Goal: Task Accomplishment & Management: Use online tool/utility

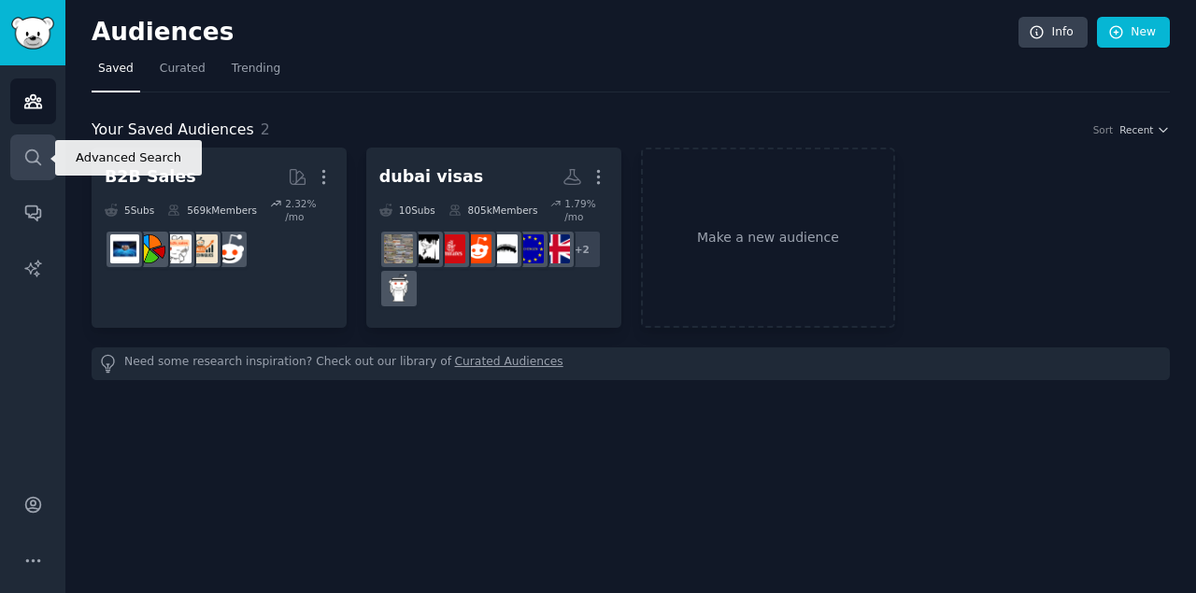
click at [25, 150] on icon "Sidebar" at bounding box center [33, 158] width 20 height 20
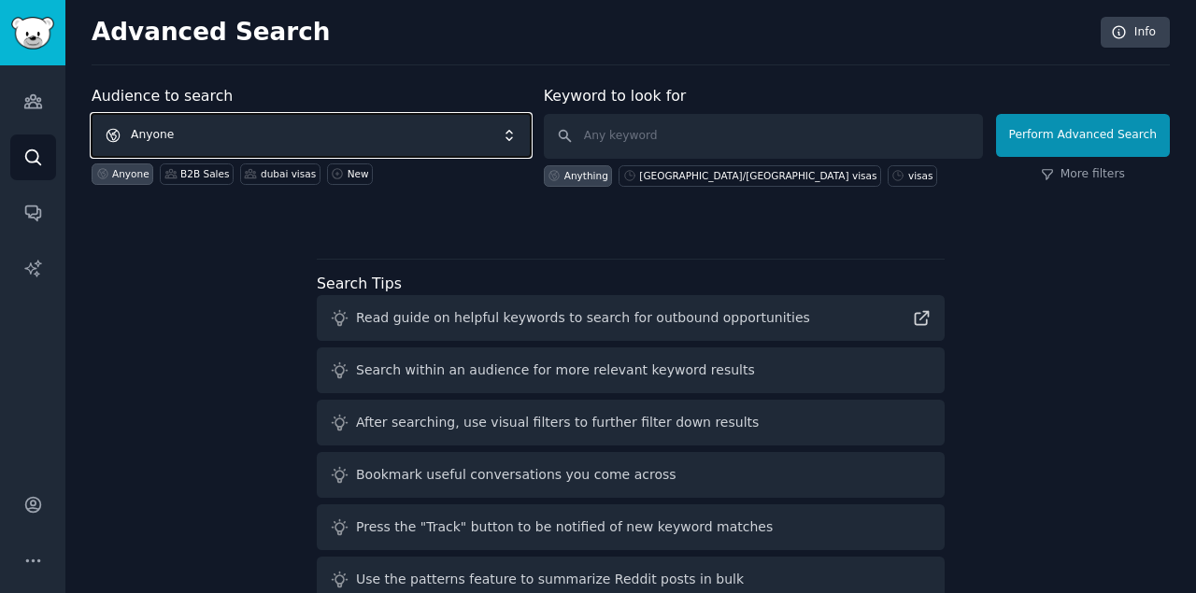
click at [217, 131] on span "Anyone" at bounding box center [311, 135] width 439 height 43
click at [232, 152] on span "Anyone" at bounding box center [311, 135] width 439 height 43
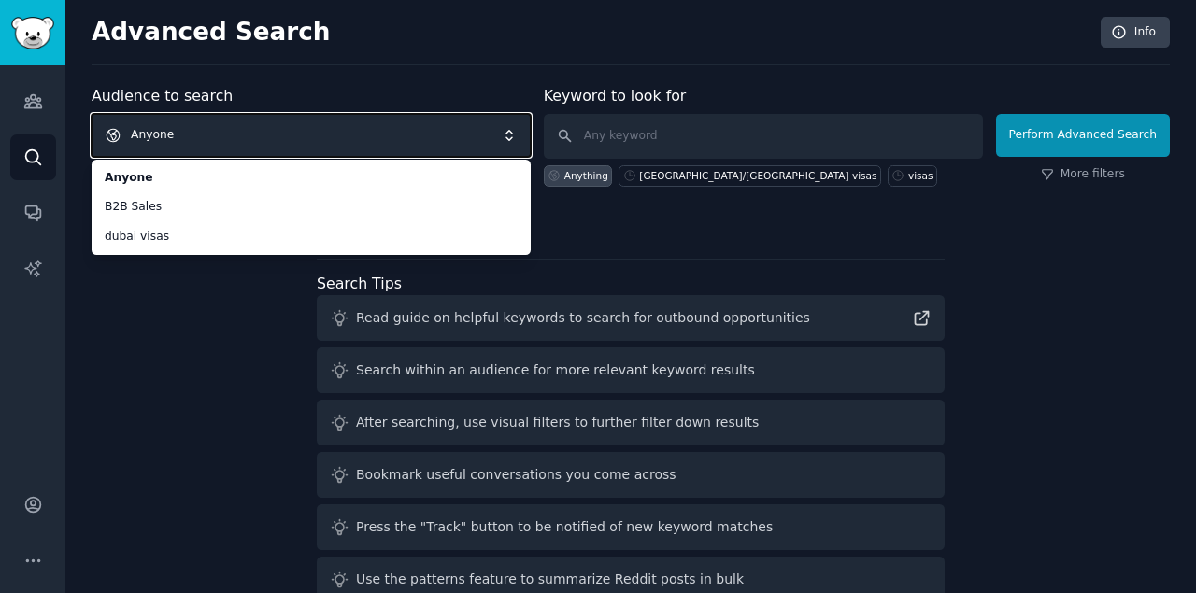
click at [278, 136] on span "Anyone" at bounding box center [311, 135] width 439 height 43
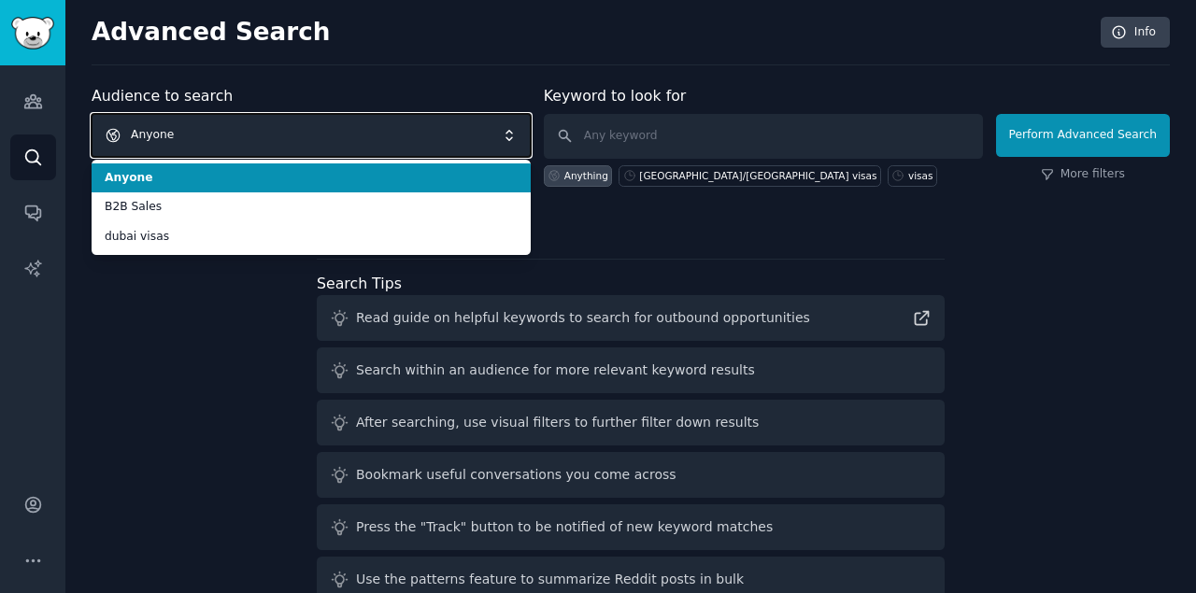
click at [278, 136] on span "Anyone" at bounding box center [311, 135] width 439 height 43
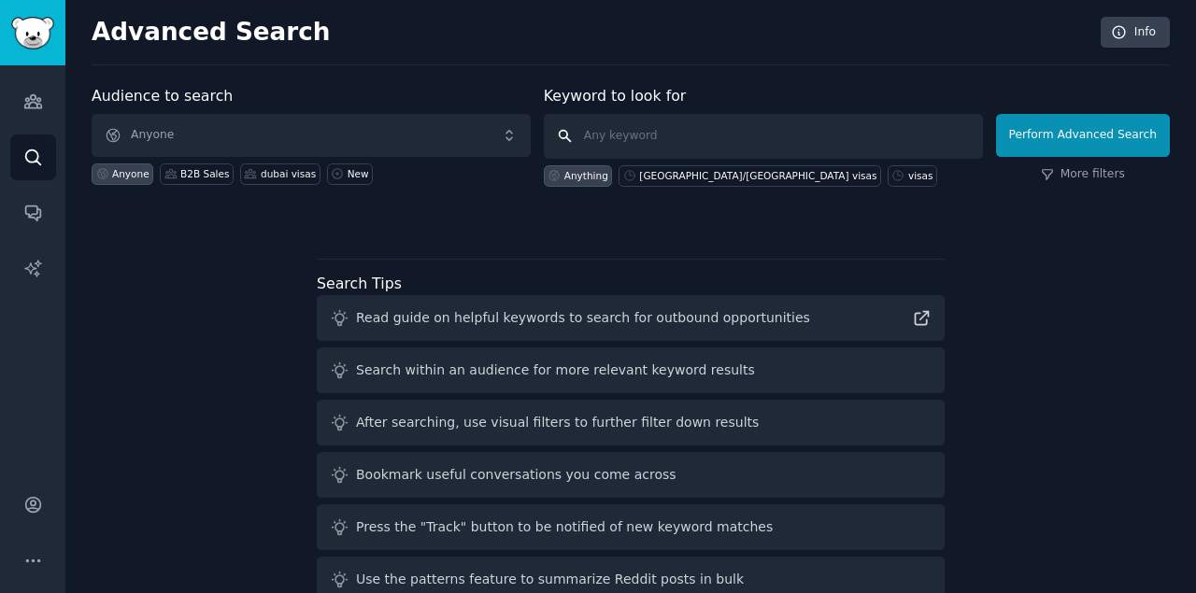
click at [597, 139] on input "text" at bounding box center [763, 136] width 439 height 45
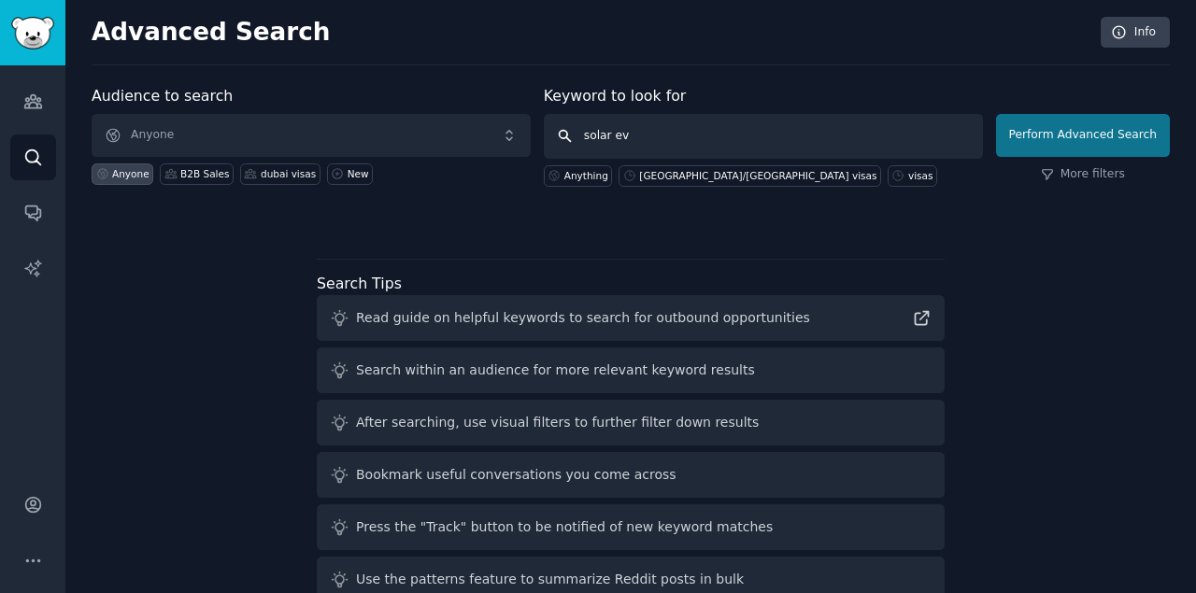
type input "solar ev"
click at [1076, 136] on button "Perform Advanced Search" at bounding box center [1083, 135] width 174 height 43
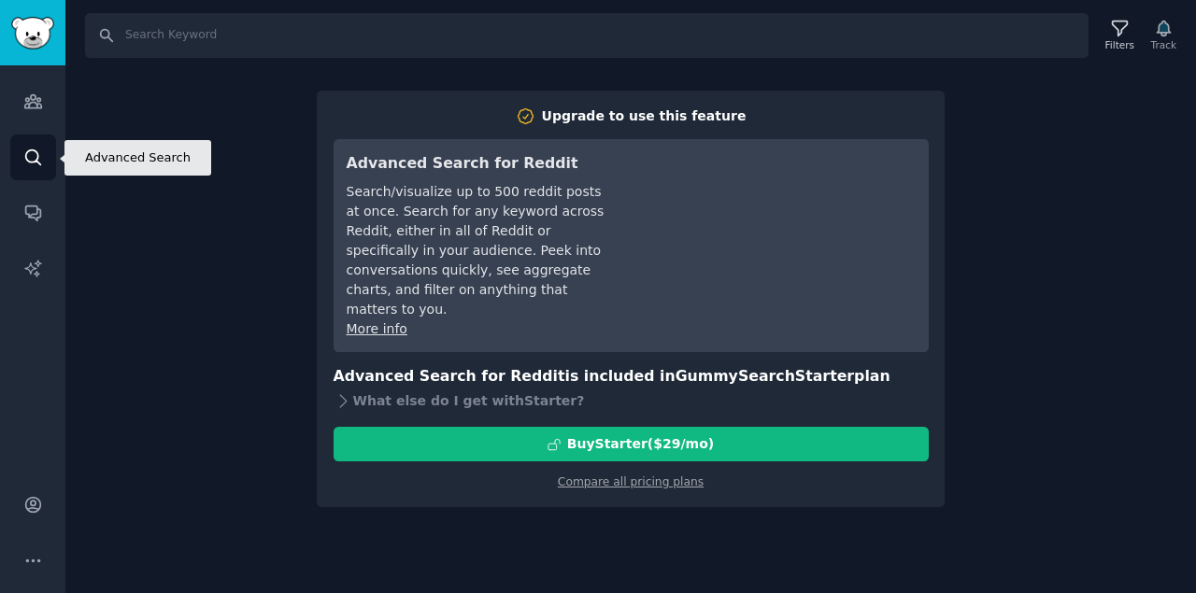
click at [41, 157] on icon "Sidebar" at bounding box center [33, 158] width 20 height 20
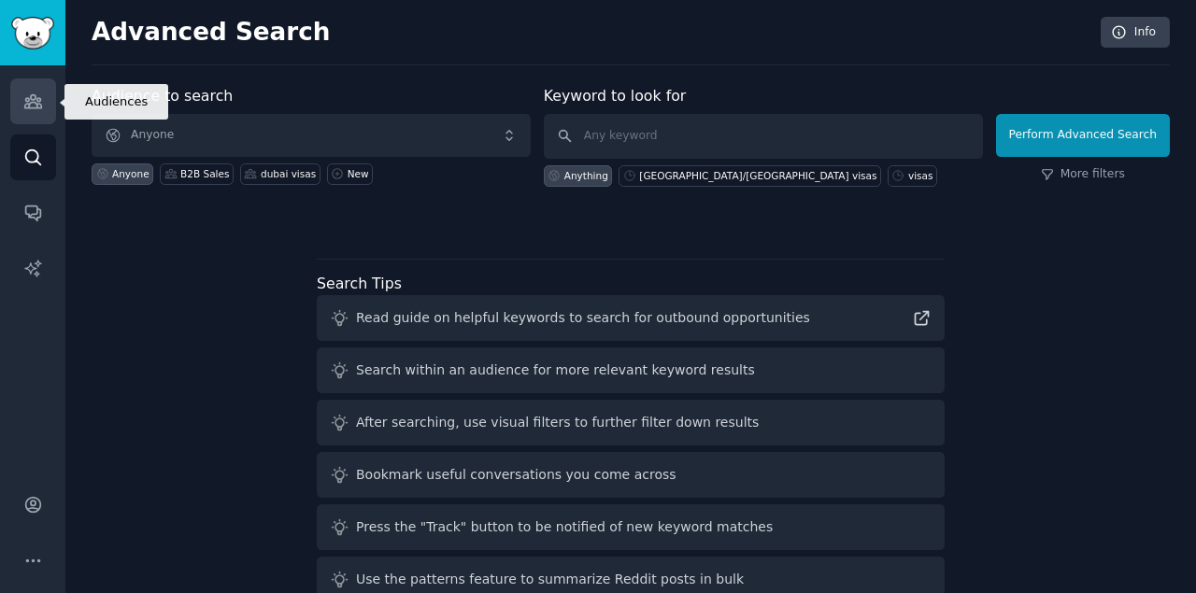
click at [36, 115] on link "Audiences" at bounding box center [33, 101] width 46 height 46
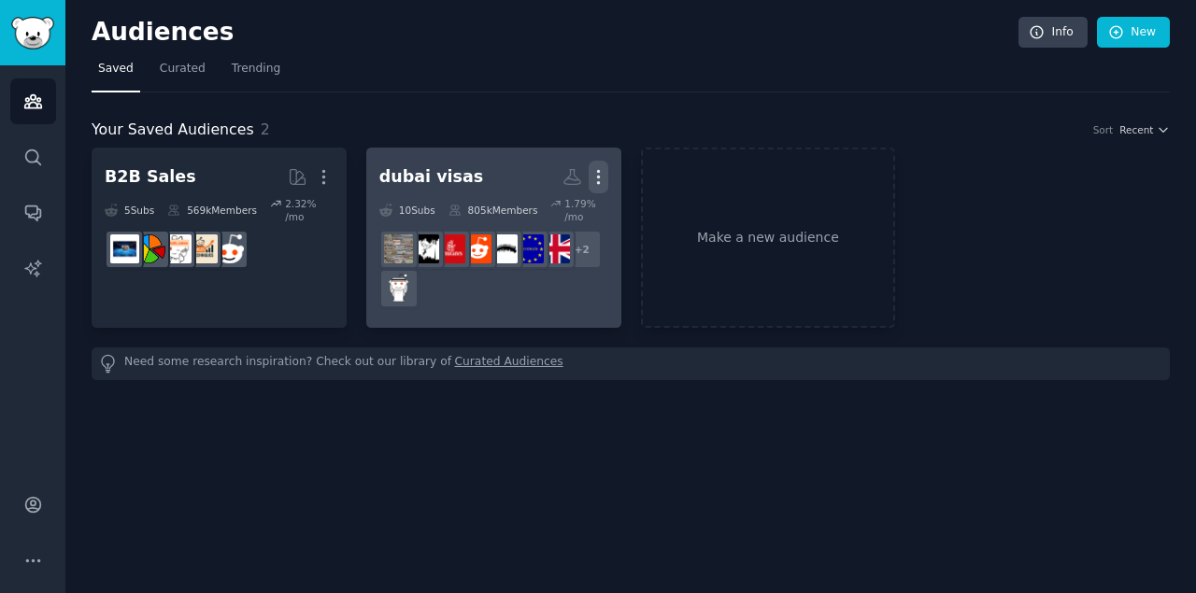
click at [592, 171] on icon "button" at bounding box center [599, 177] width 20 height 20
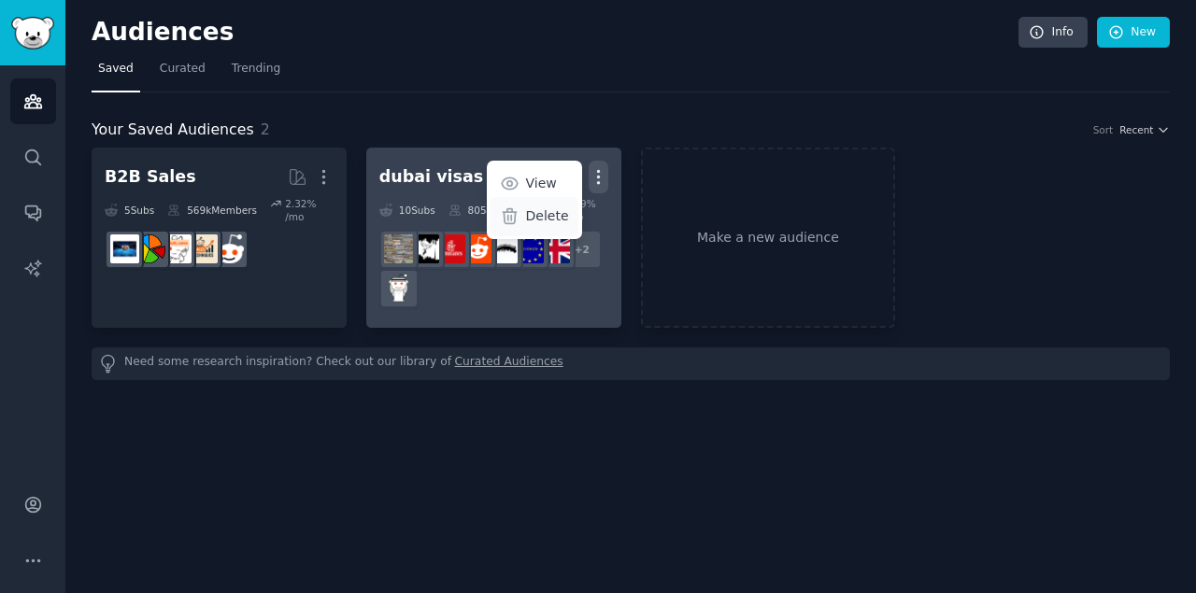
click at [548, 211] on p "Delete" at bounding box center [547, 217] width 43 height 20
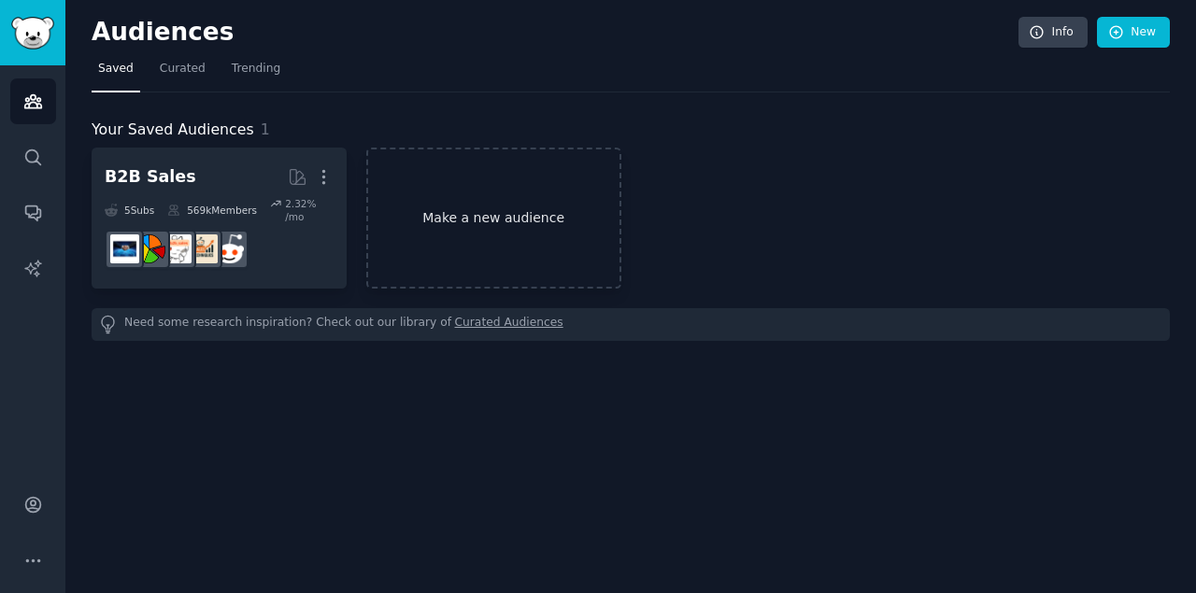
click at [467, 215] on link "Make a new audience" at bounding box center [493, 218] width 255 height 141
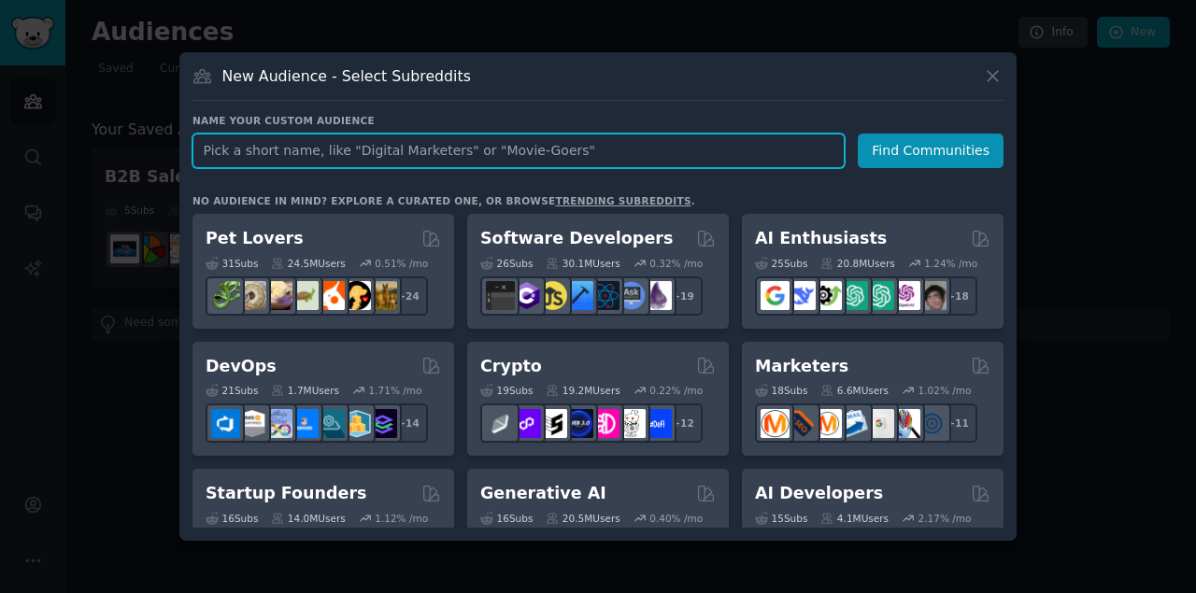
click at [590, 143] on input "text" at bounding box center [518, 151] width 652 height 35
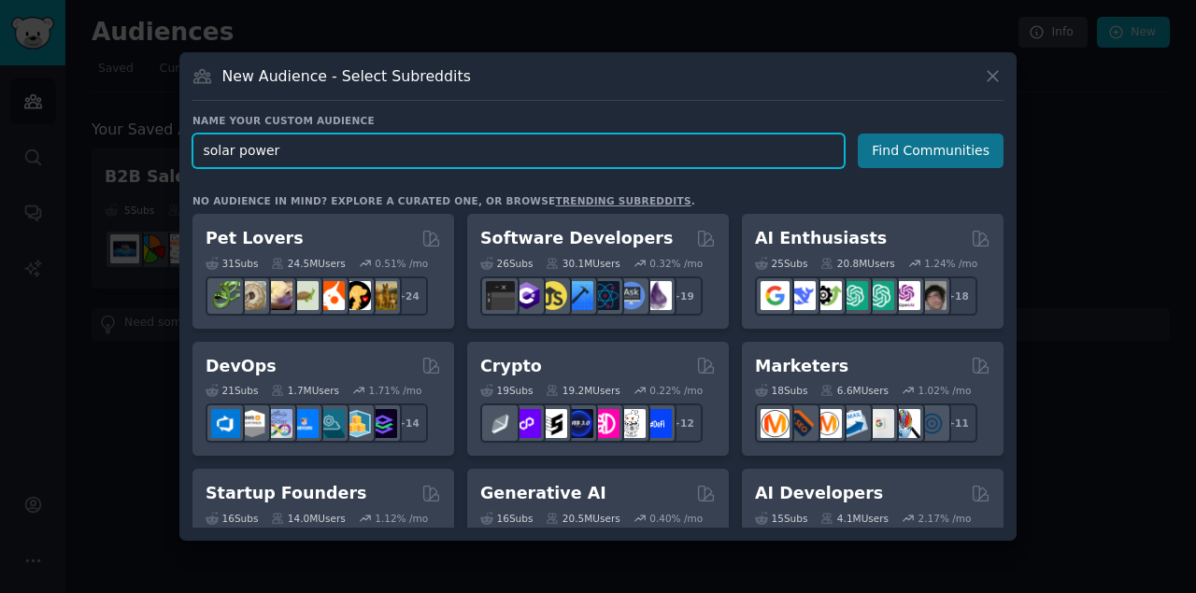
type input "solar power"
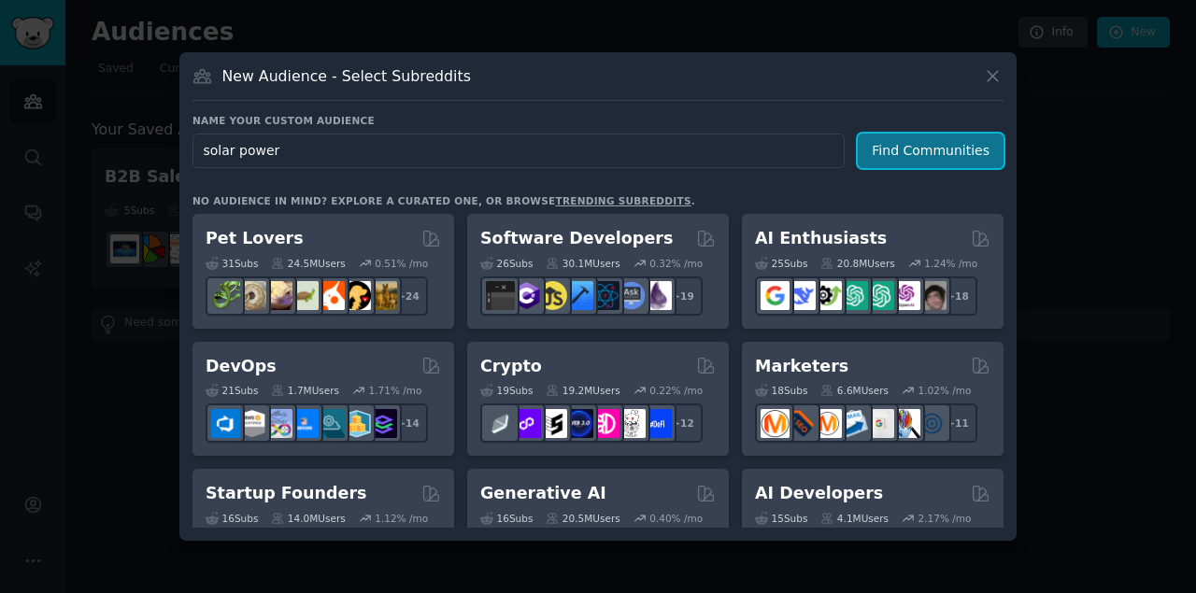
click at [946, 157] on button "Find Communities" at bounding box center [931, 151] width 146 height 35
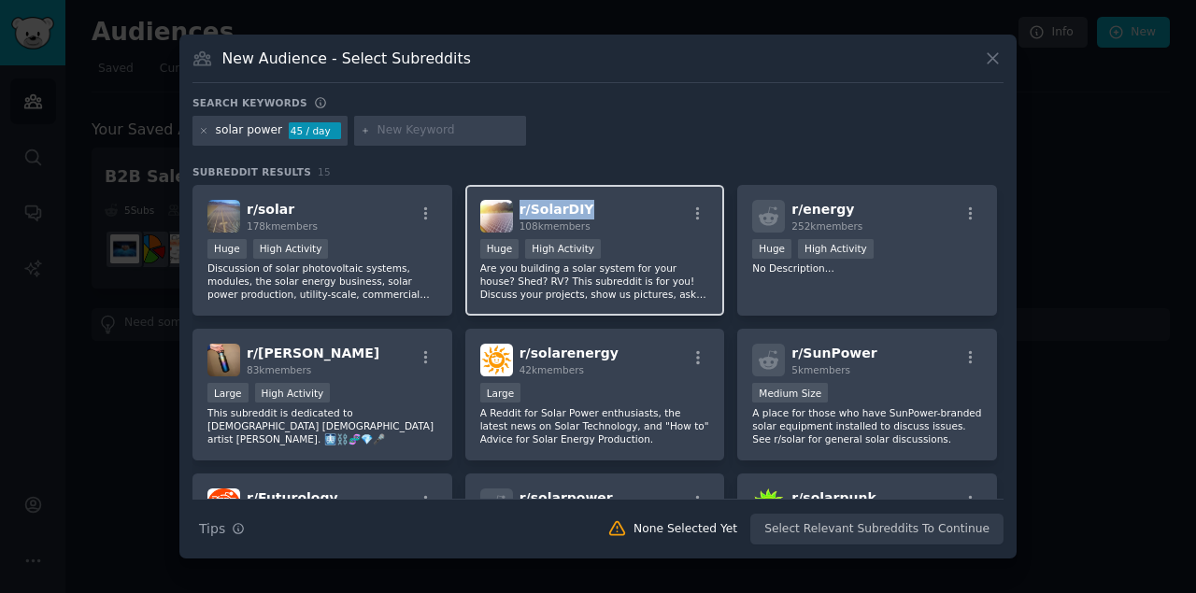
drag, startPoint x: 606, startPoint y: 210, endPoint x: 516, endPoint y: 208, distance: 89.7
click at [516, 208] on div "r/ SolarDIY 108k members" at bounding box center [595, 216] width 230 height 33
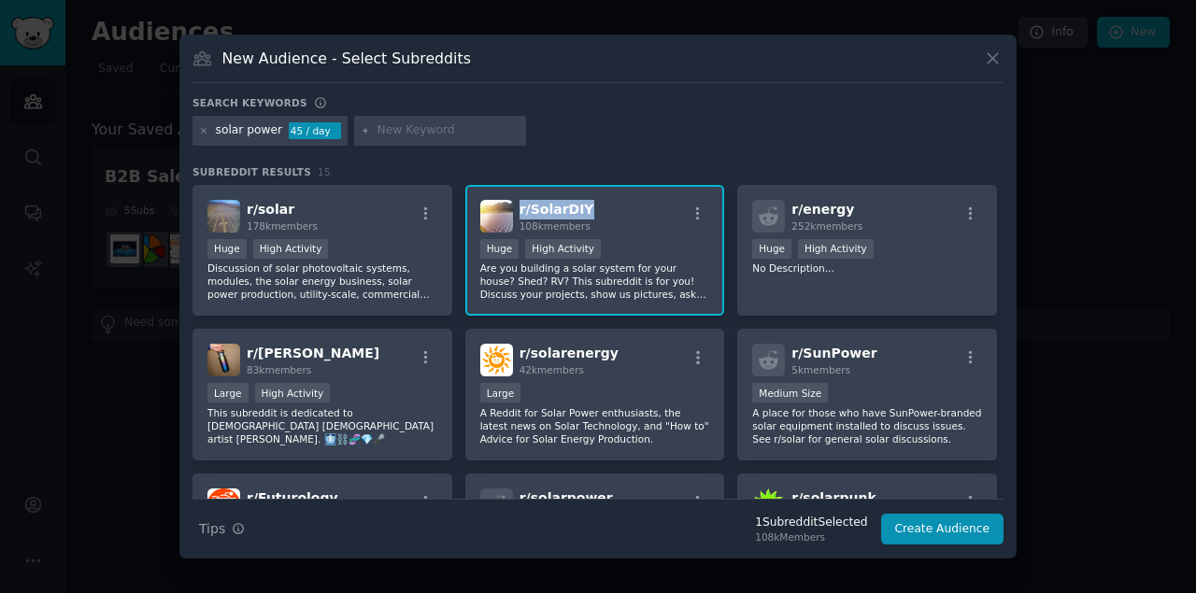
drag, startPoint x: 527, startPoint y: 224, endPoint x: 519, endPoint y: 202, distance: 24.0
click at [519, 202] on div "r/ SolarDIY 108k members" at bounding box center [595, 216] width 230 height 33
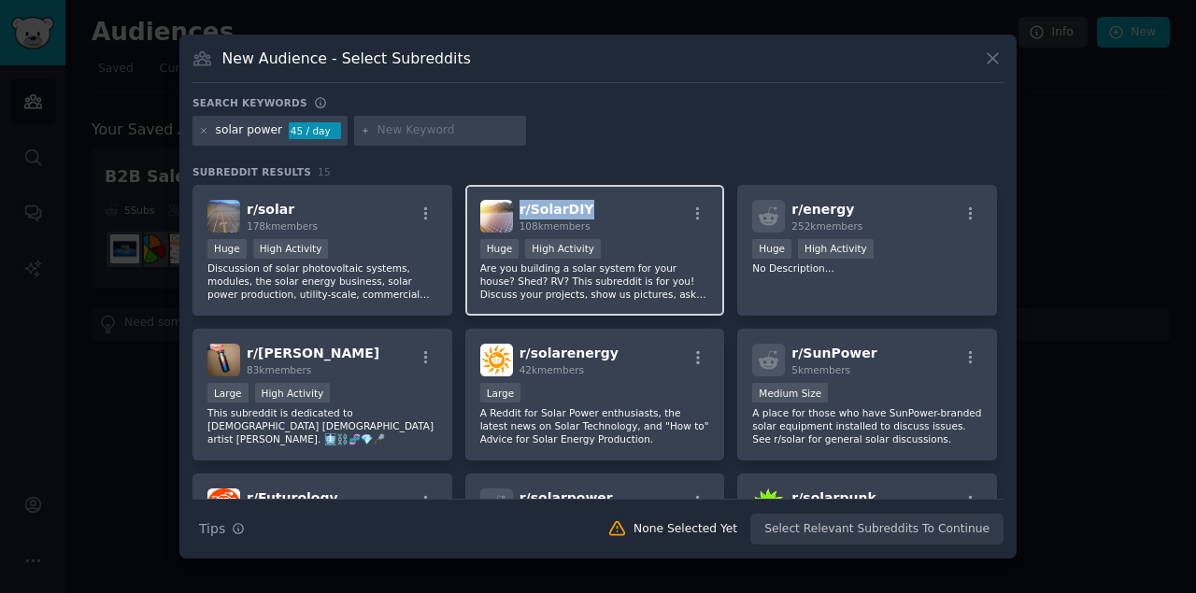
copy span "r/ SolarDIY"
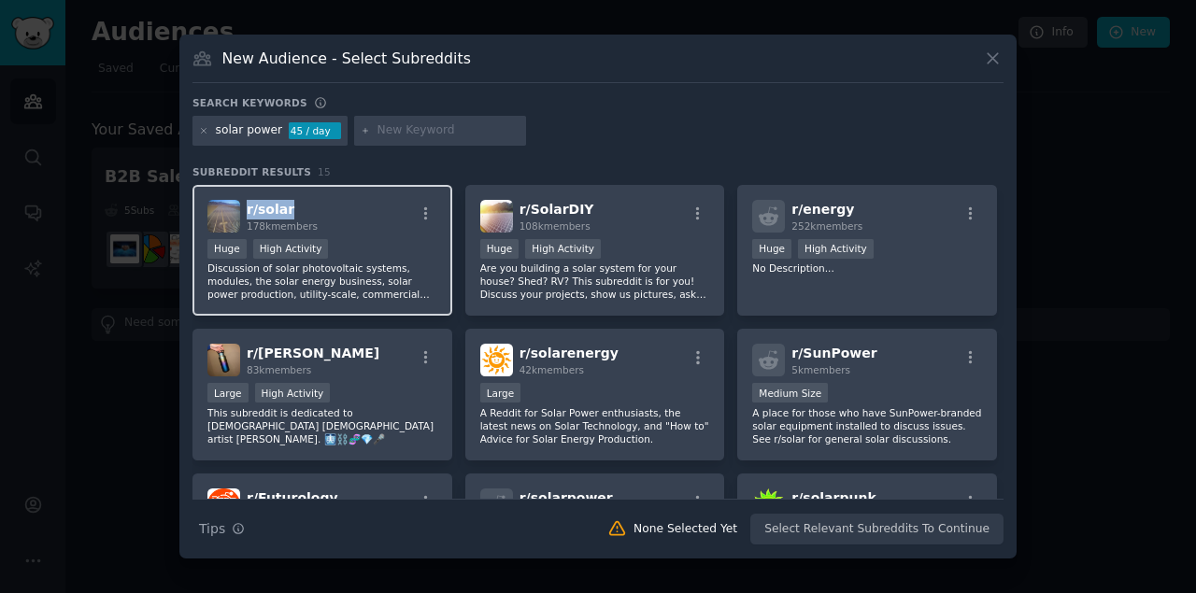
drag, startPoint x: 302, startPoint y: 203, endPoint x: 243, endPoint y: 198, distance: 59.1
click at [243, 198] on div "r/ solar 178k members >= 80th percentile for submissions / day Huge High Activi…" at bounding box center [322, 251] width 260 height 132
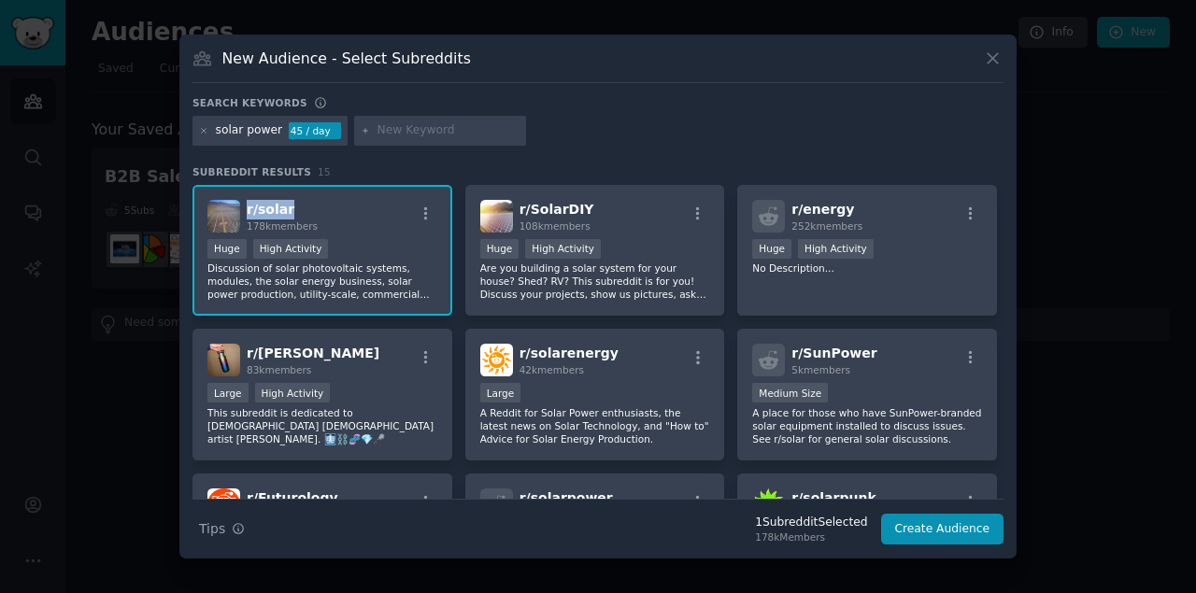
copy span "r/ solar"
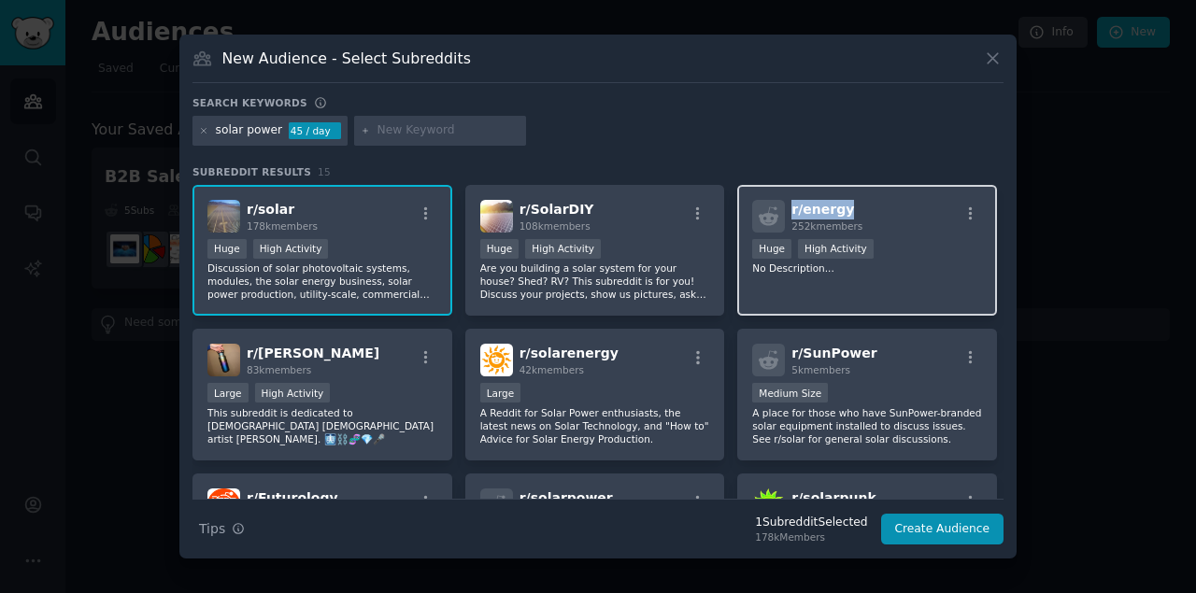
drag, startPoint x: 854, startPoint y: 213, endPoint x: 789, endPoint y: 202, distance: 66.4
click at [789, 202] on div "r/ energy 252k members" at bounding box center [867, 216] width 230 height 33
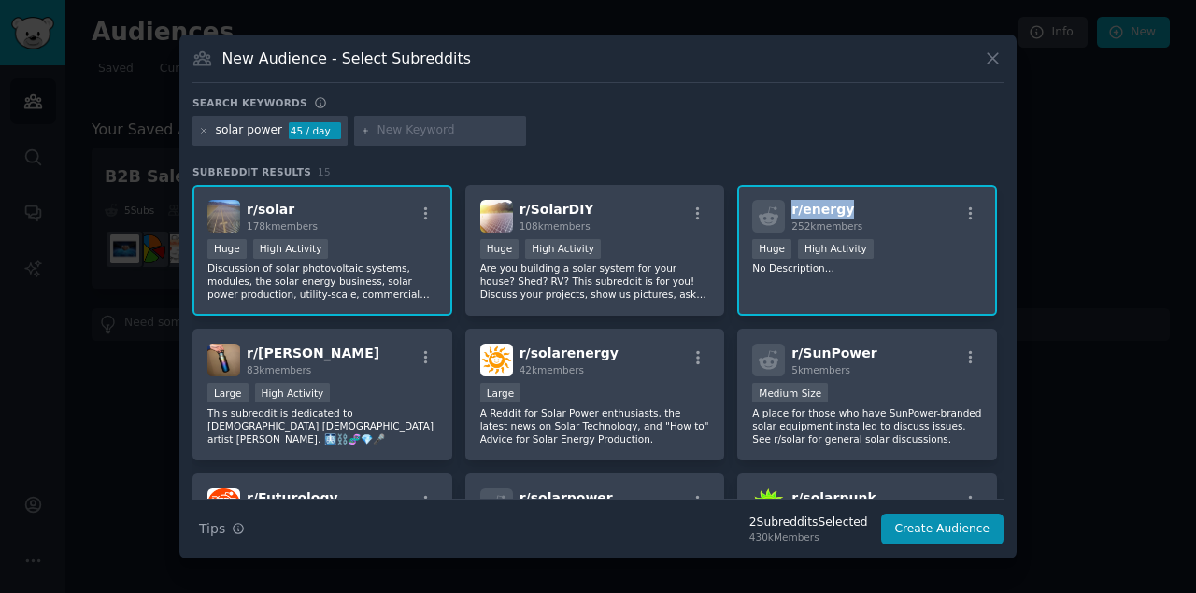
copy span "r/ energy"
click at [820, 221] on span "252k members" at bounding box center [826, 226] width 71 height 11
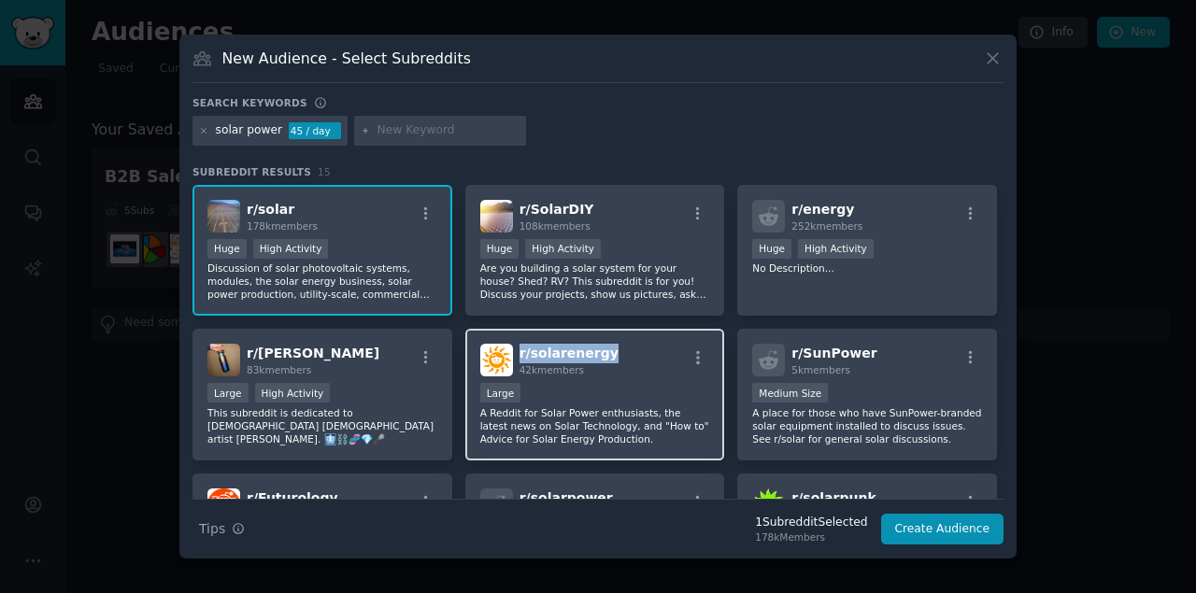
drag, startPoint x: 635, startPoint y: 349, endPoint x: 515, endPoint y: 347, distance: 120.6
click at [515, 347] on div "r/ solarenergy 42k members" at bounding box center [595, 360] width 230 height 33
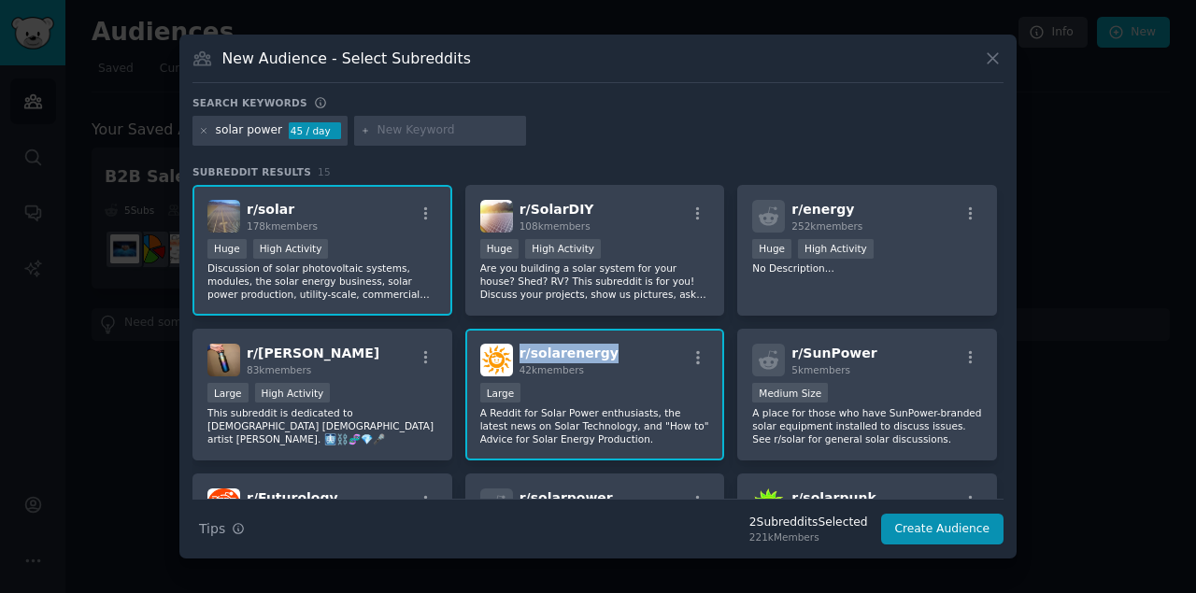
copy span "r/ solarenergy"
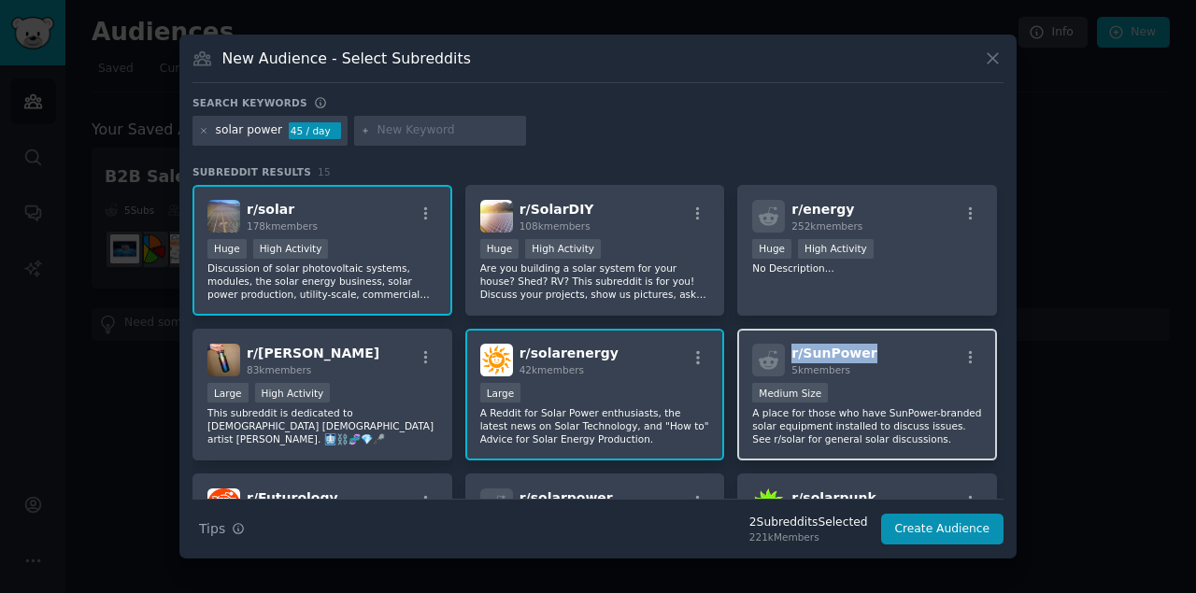
drag, startPoint x: 877, startPoint y: 351, endPoint x: 791, endPoint y: 349, distance: 86.0
click at [791, 349] on div "r/ SunPower 5k members" at bounding box center [867, 360] width 230 height 33
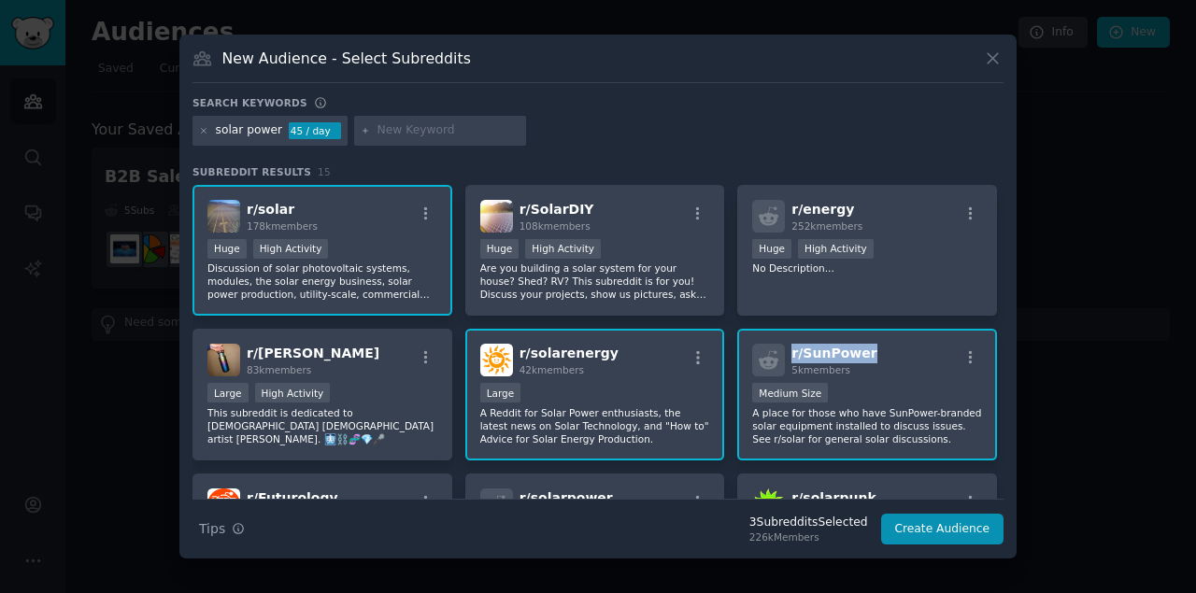
copy span "r/ SunPower"
click at [387, 134] on input "text" at bounding box center [449, 130] width 142 height 17
type input "s"
type input "ev solar charger"
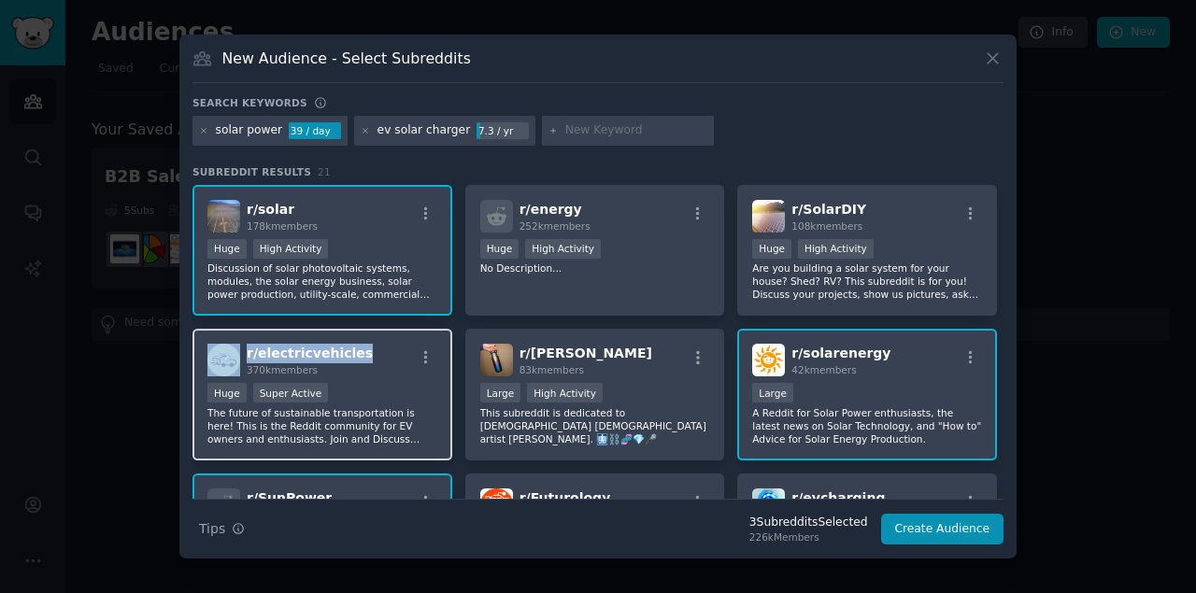
drag, startPoint x: 346, startPoint y: 356, endPoint x: 242, endPoint y: 355, distance: 103.7
click at [242, 355] on div "r/ electricvehicles 370k members" at bounding box center [322, 360] width 230 height 33
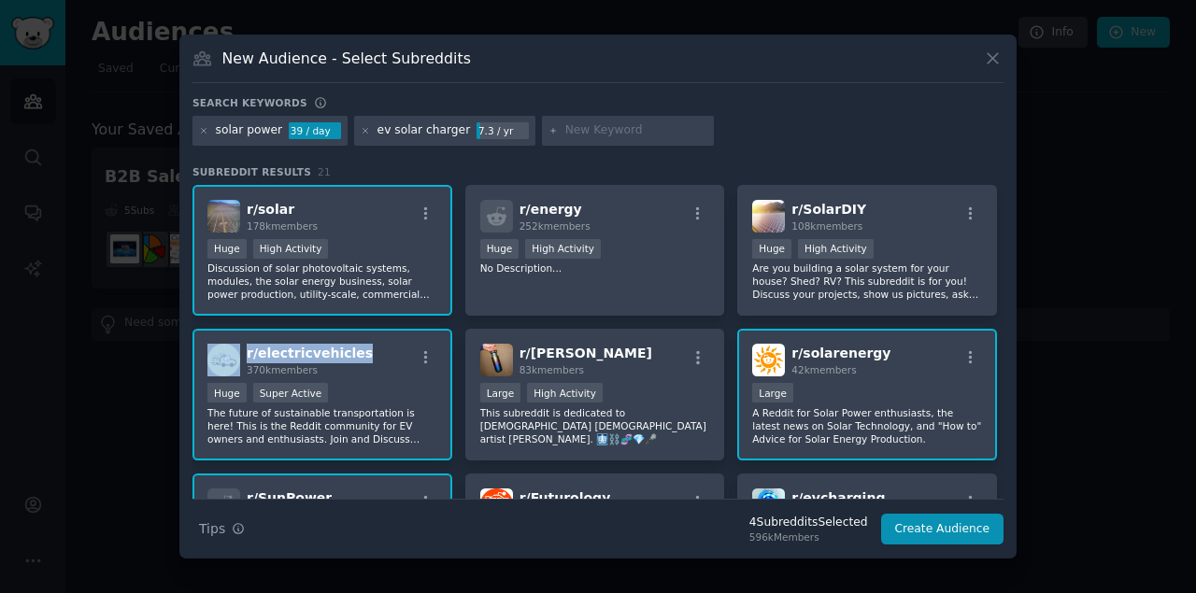
copy div "r/ electricvehicles"
click at [419, 358] on icon "button" at bounding box center [426, 357] width 17 height 17
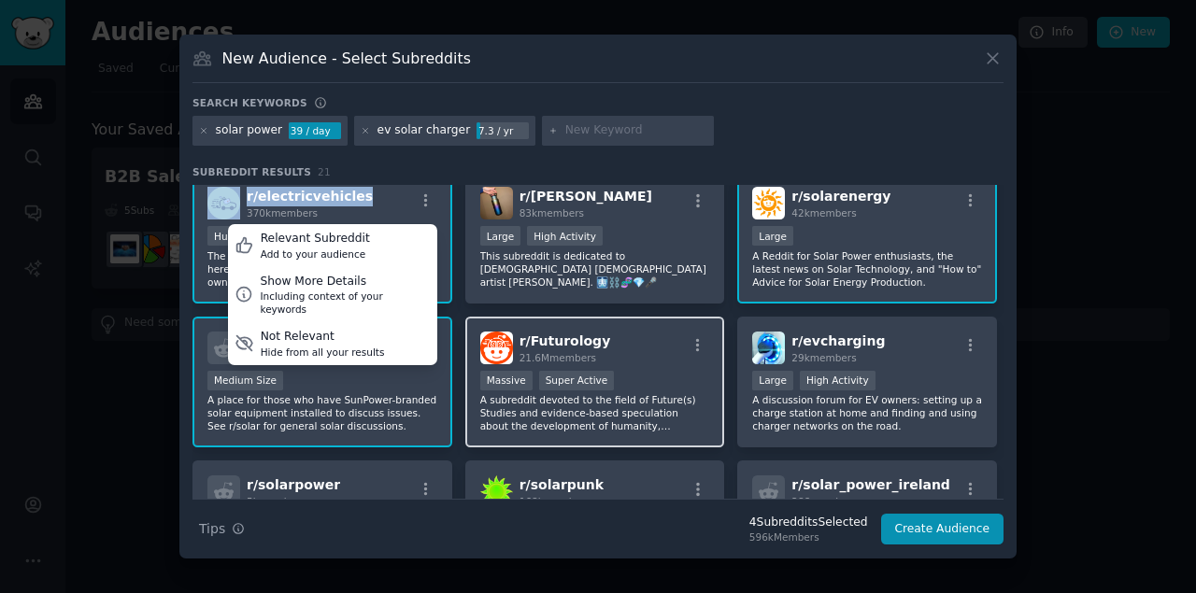
scroll to position [187, 0]
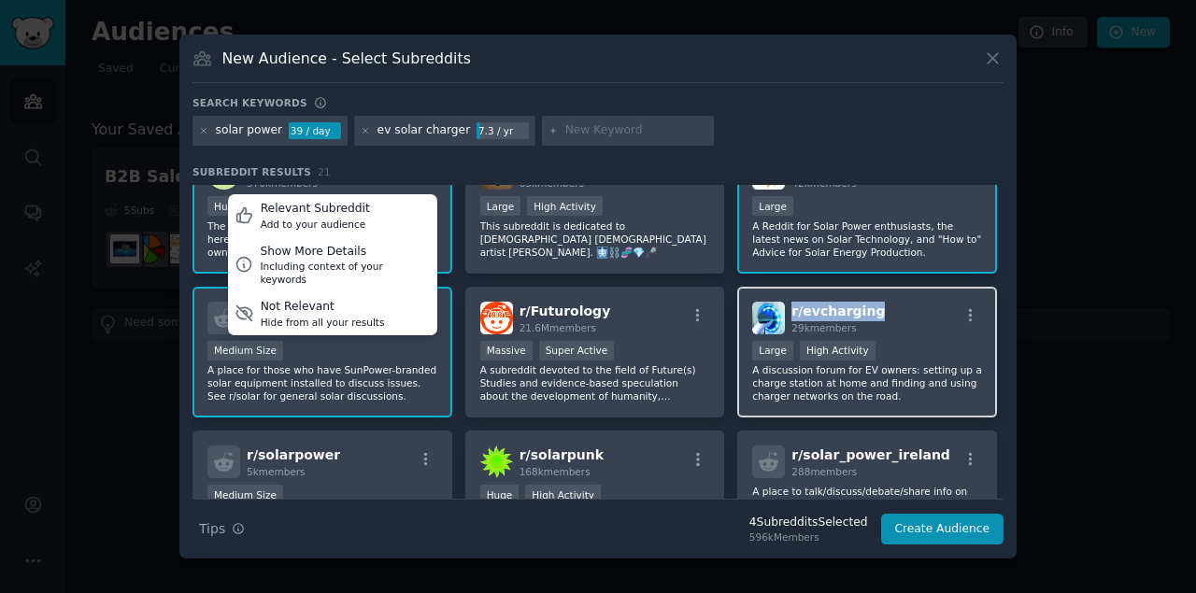
drag, startPoint x: 899, startPoint y: 305, endPoint x: 789, endPoint y: 305, distance: 110.3
click at [789, 305] on div "r/ evcharging 29k members" at bounding box center [867, 318] width 230 height 33
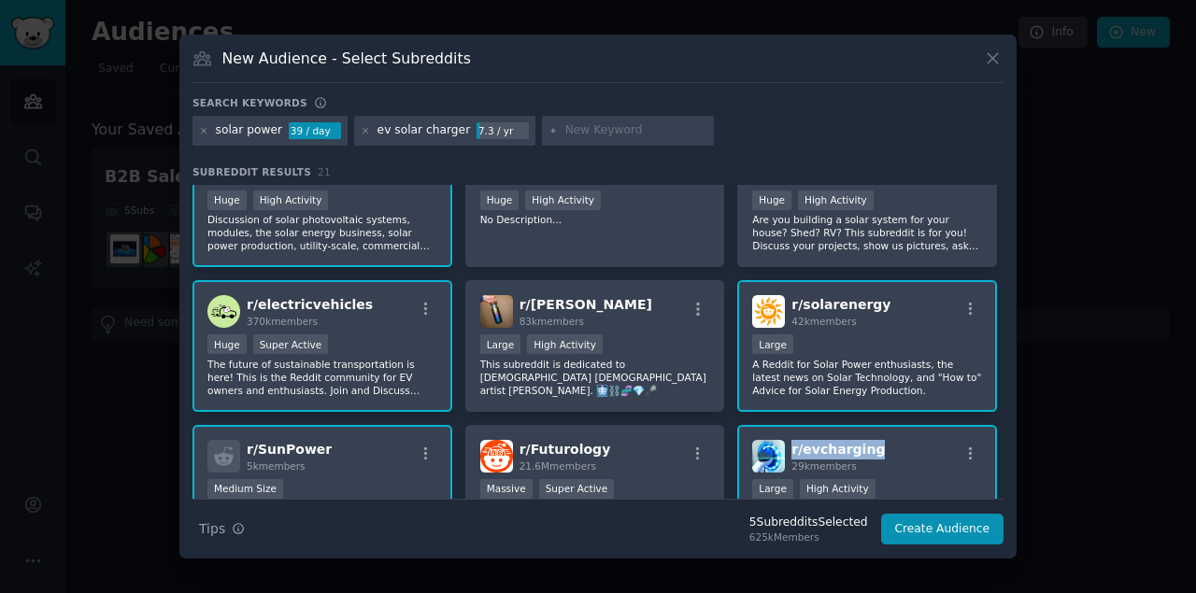
scroll to position [78, 0]
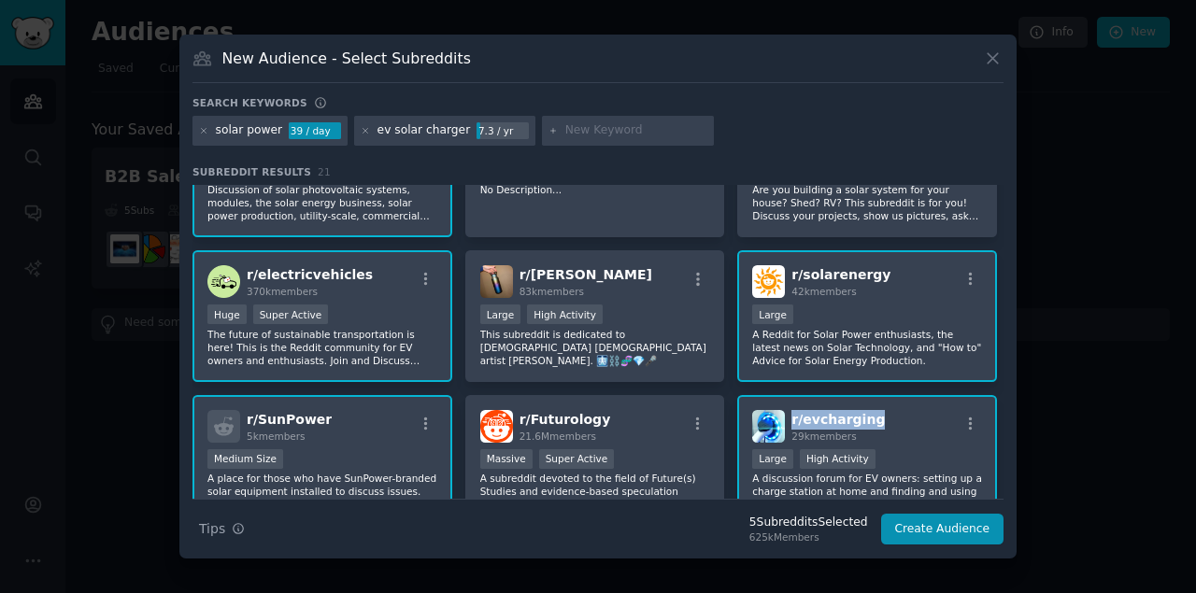
copy span "r/ evcharging"
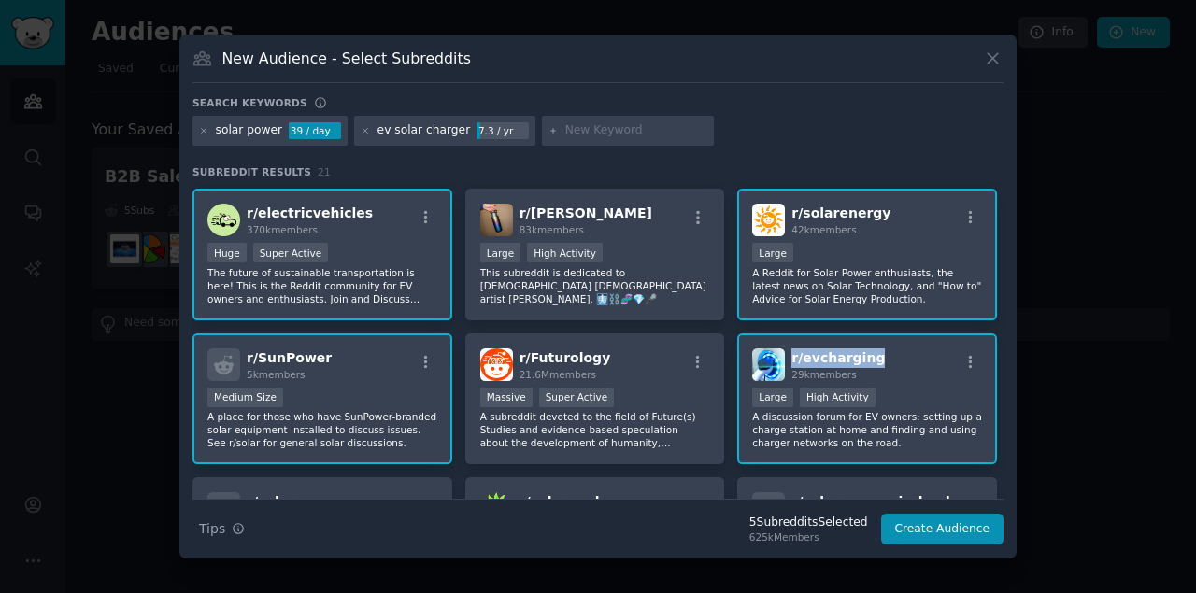
scroll to position [203, 0]
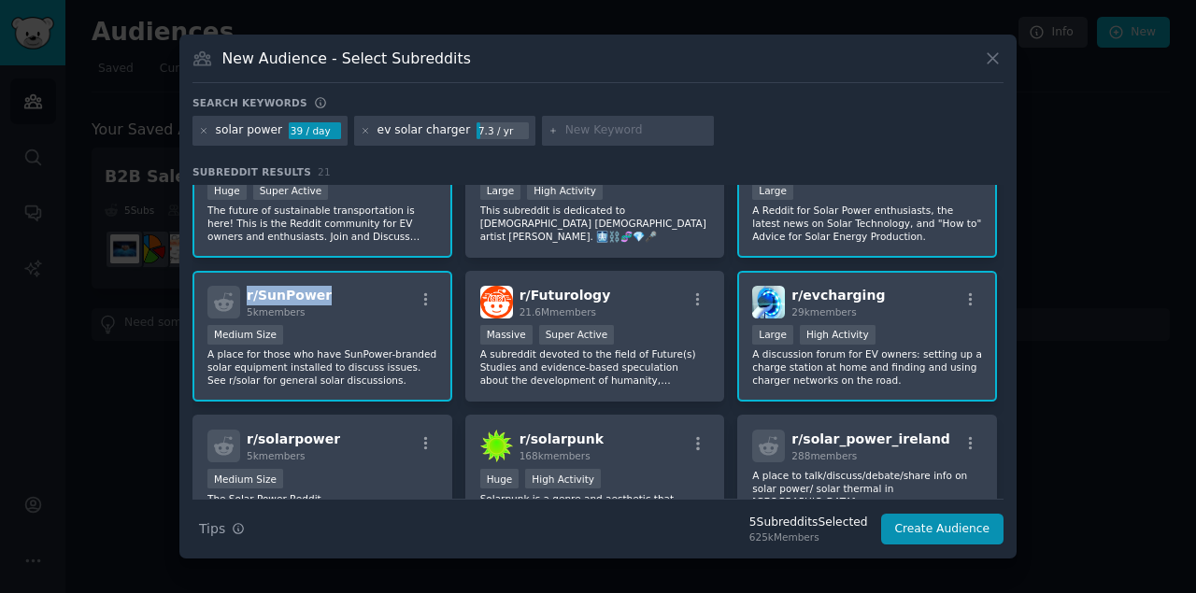
drag, startPoint x: 327, startPoint y: 296, endPoint x: 243, endPoint y: 285, distance: 84.8
click at [243, 286] on div "r/ SunPower 5k members" at bounding box center [322, 302] width 230 height 33
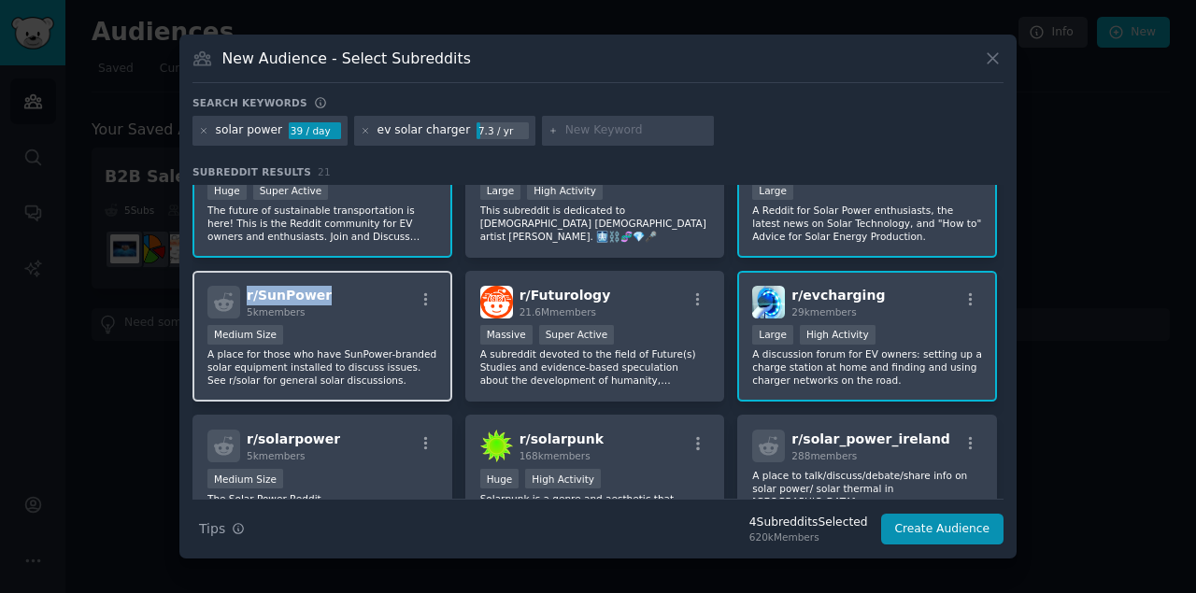
copy span "r/ SunPower"
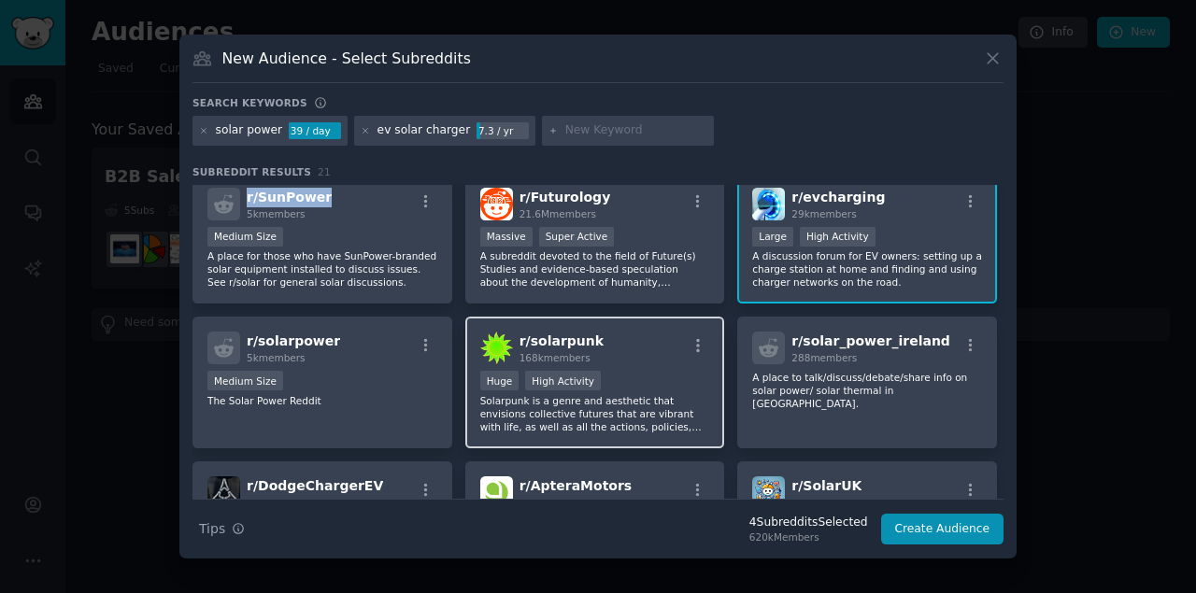
scroll to position [327, 0]
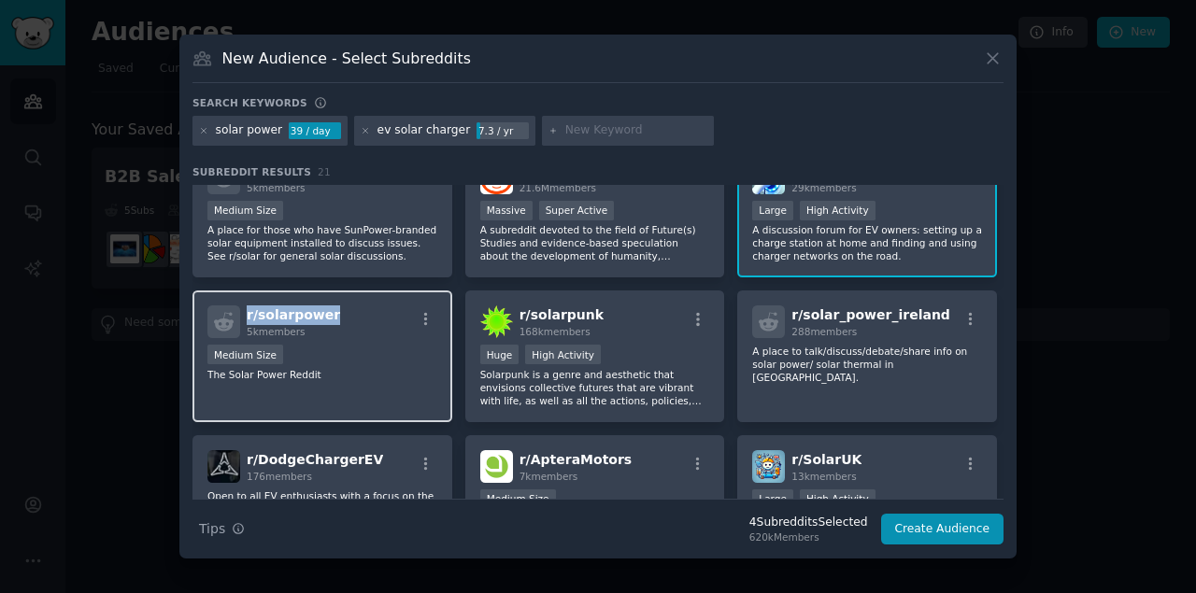
drag, startPoint x: 339, startPoint y: 311, endPoint x: 247, endPoint y: 314, distance: 92.6
click at [247, 314] on div "r/ solarpower 5k members" at bounding box center [322, 322] width 230 height 33
click at [247, 314] on span "r/ solarpower" at bounding box center [293, 314] width 93 height 15
drag, startPoint x: 332, startPoint y: 312, endPoint x: 230, endPoint y: 307, distance: 102.0
click at [230, 307] on div "r/ solarpower 5k members" at bounding box center [322, 322] width 230 height 33
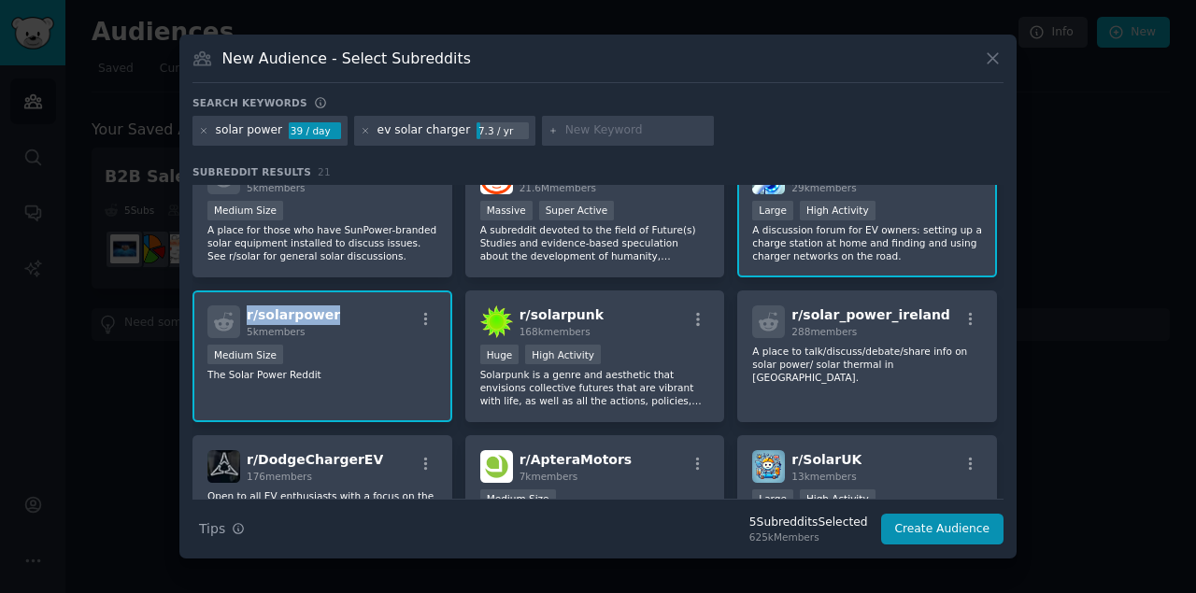
copy span "r/ solarpower"
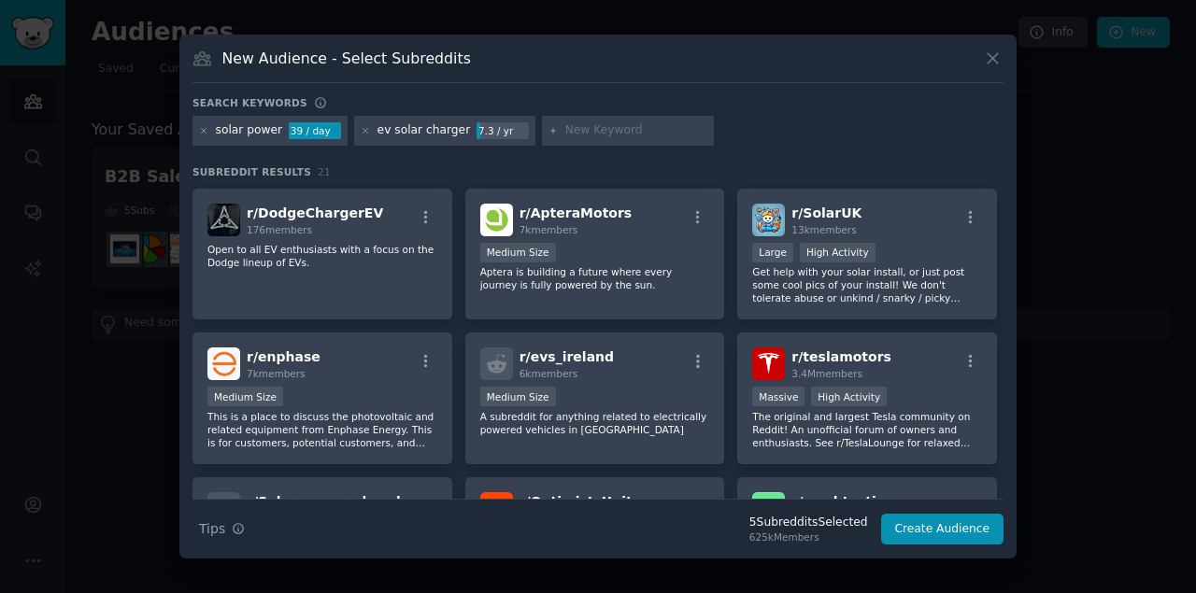
scroll to position [577, 0]
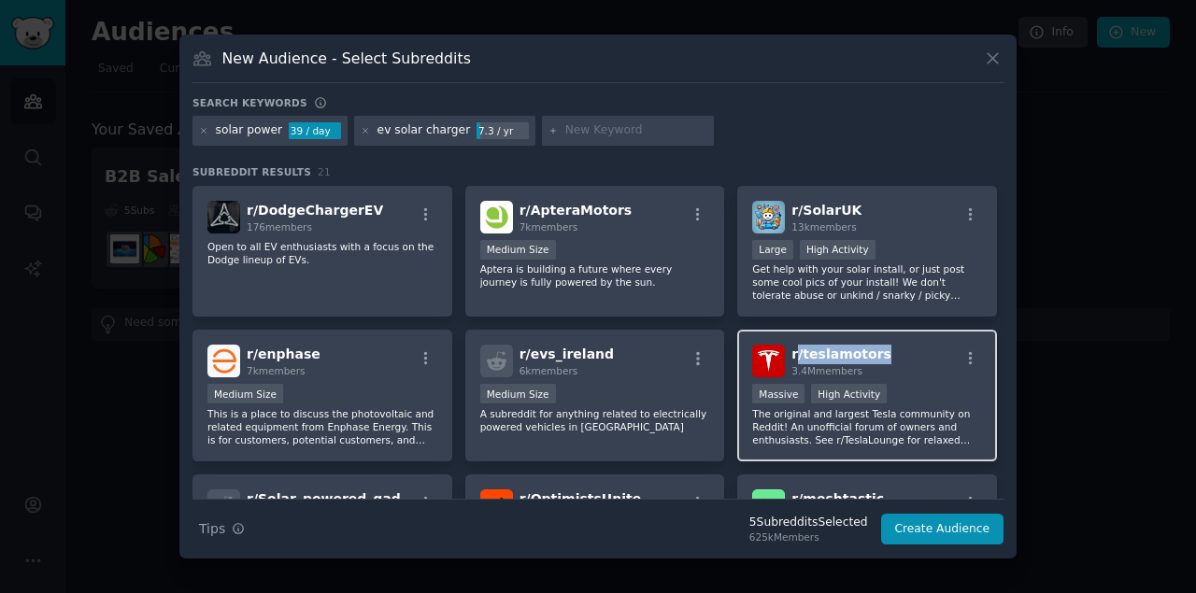
drag, startPoint x: 869, startPoint y: 349, endPoint x: 791, endPoint y: 344, distance: 77.7
click at [791, 344] on div "r/ teslamotors 3.4M members Massive High Activity The original and largest Tesl…" at bounding box center [867, 396] width 260 height 132
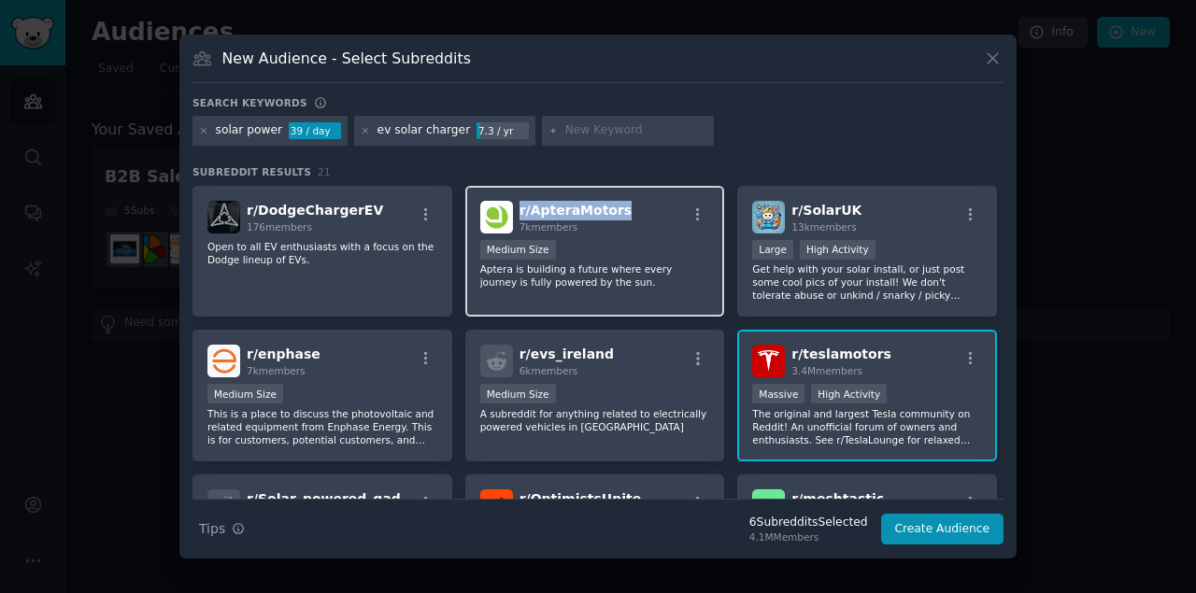
drag, startPoint x: 629, startPoint y: 204, endPoint x: 520, endPoint y: 202, distance: 109.3
click at [520, 202] on div "r/ ApteraMotors 7k members" at bounding box center [595, 217] width 230 height 33
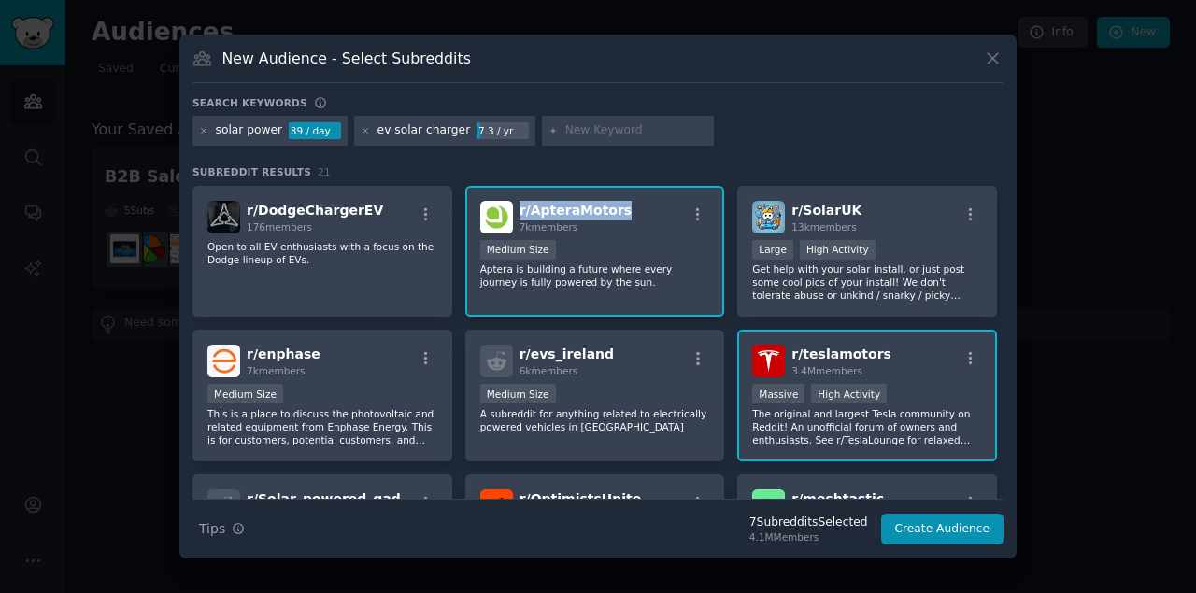
copy span "r/ ApteraMotors"
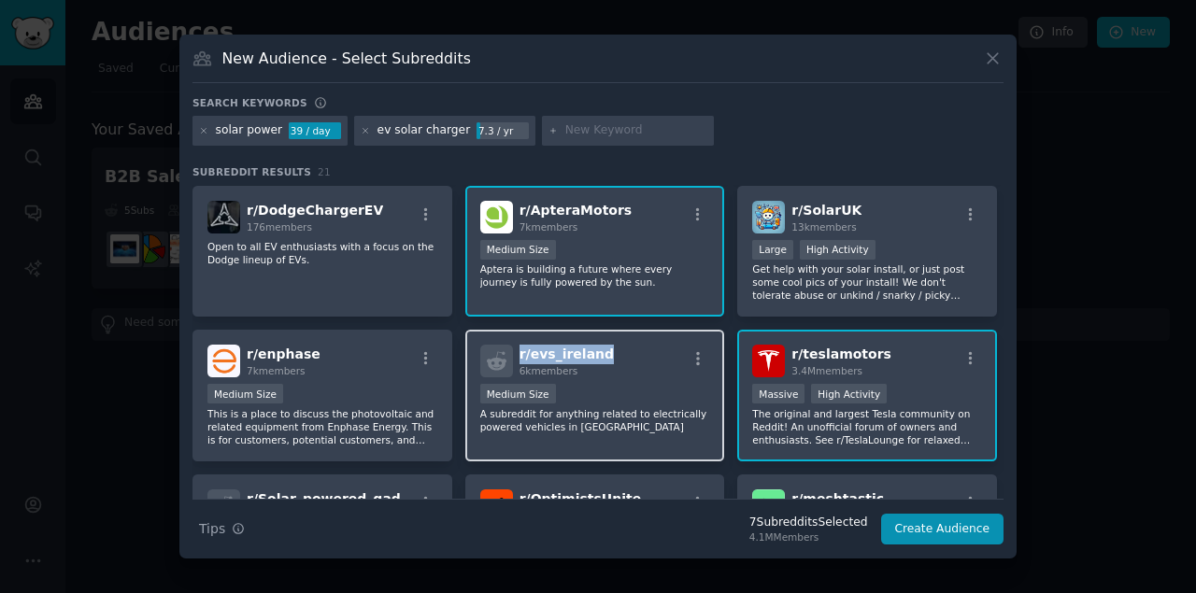
drag, startPoint x: 616, startPoint y: 351, endPoint x: 518, endPoint y: 349, distance: 98.1
click at [518, 349] on div "r/ evs_ireland 6k members" at bounding box center [595, 361] width 230 height 33
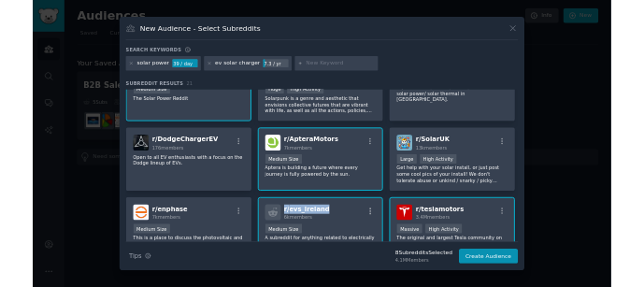
scroll to position [375, 0]
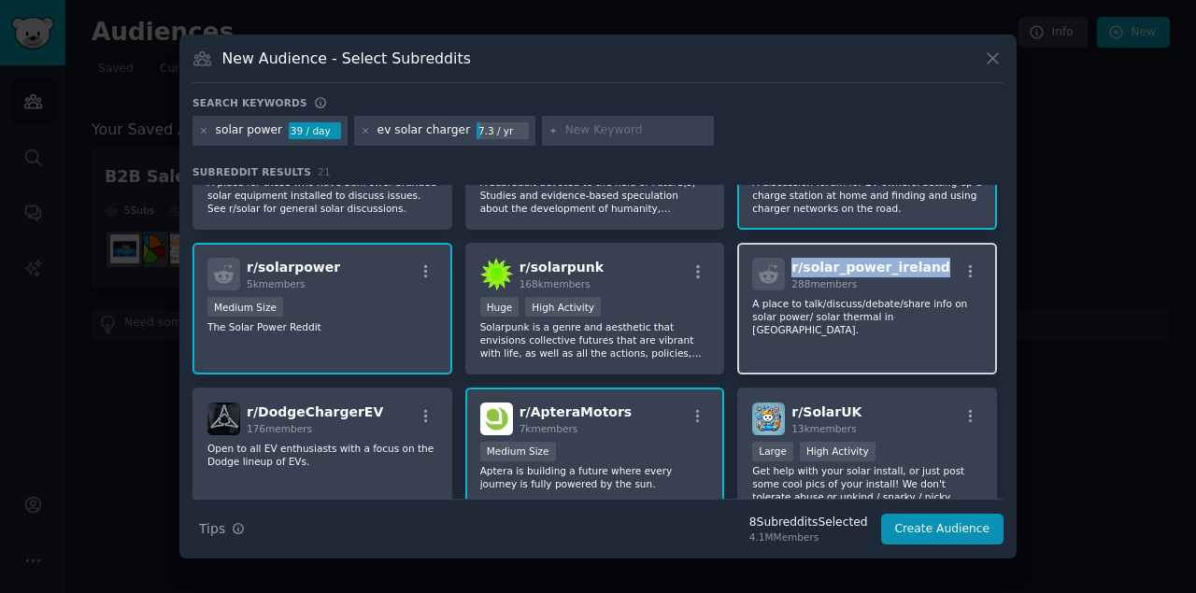
drag, startPoint x: 927, startPoint y: 264, endPoint x: 788, endPoint y: 270, distance: 139.3
click at [788, 270] on div "r/ solar_power_ireland 288 members" at bounding box center [867, 274] width 230 height 33
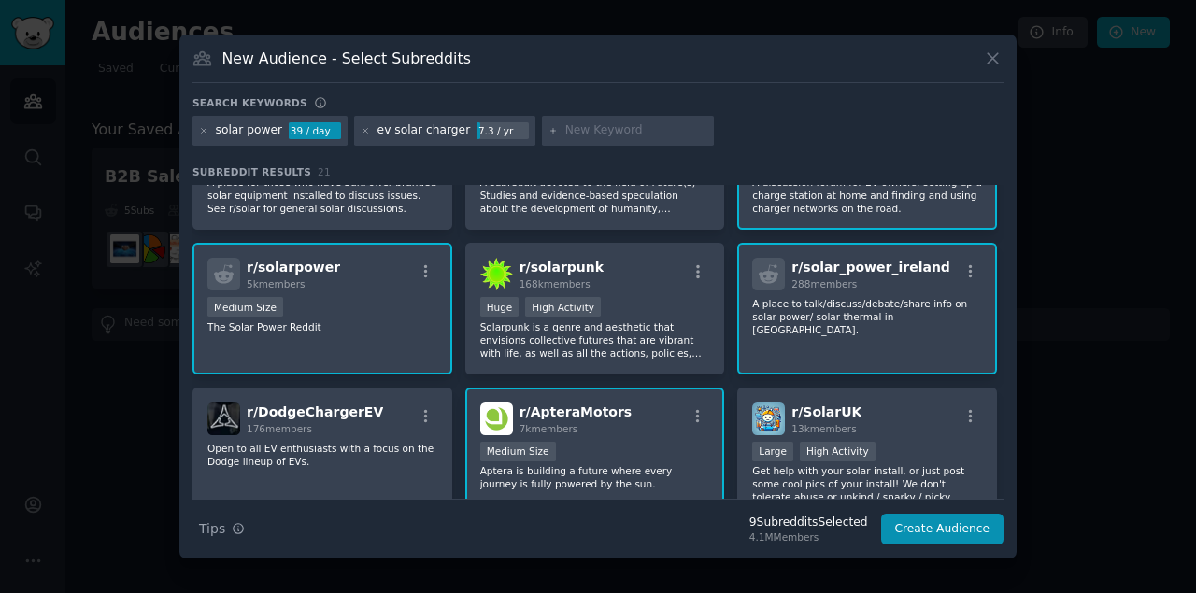
click at [565, 127] on input "text" at bounding box center [636, 130] width 142 height 17
paste input "EV battery"
type input "EV battery"
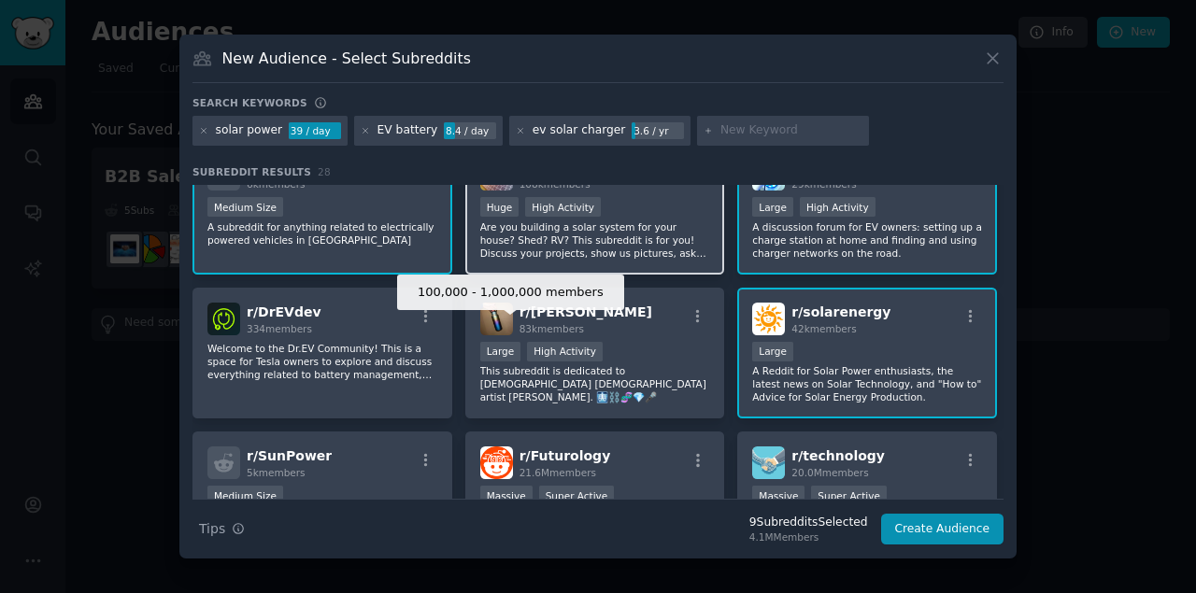
scroll to position [187, 0]
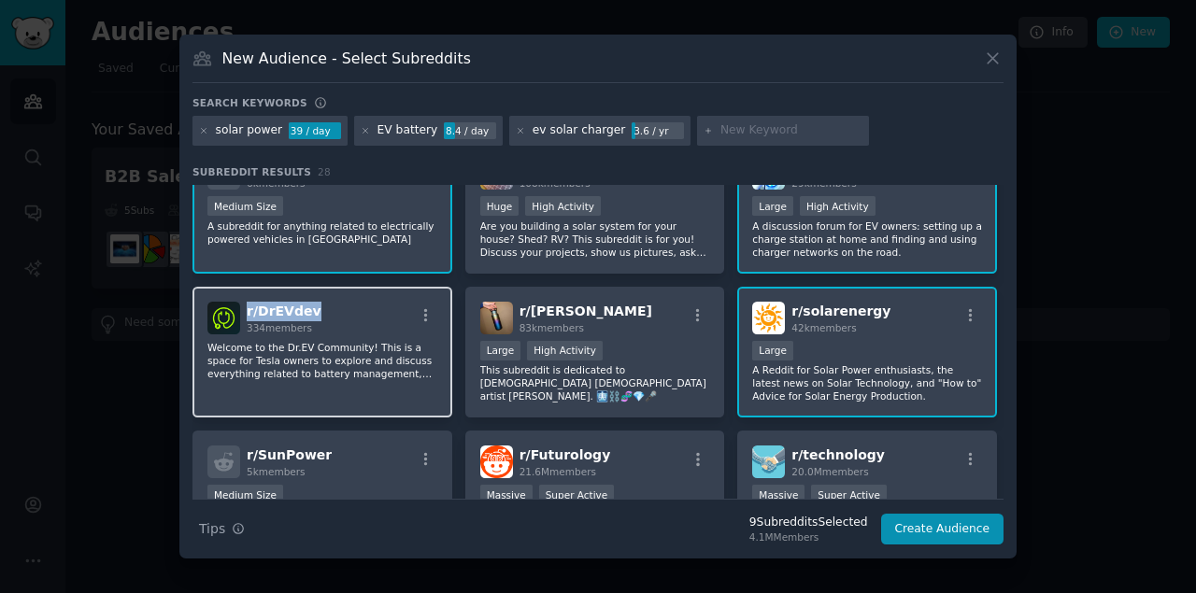
drag, startPoint x: 323, startPoint y: 305, endPoint x: 244, endPoint y: 300, distance: 79.6
click at [245, 302] on div "r/ [PERSON_NAME] 334 members" at bounding box center [322, 318] width 230 height 33
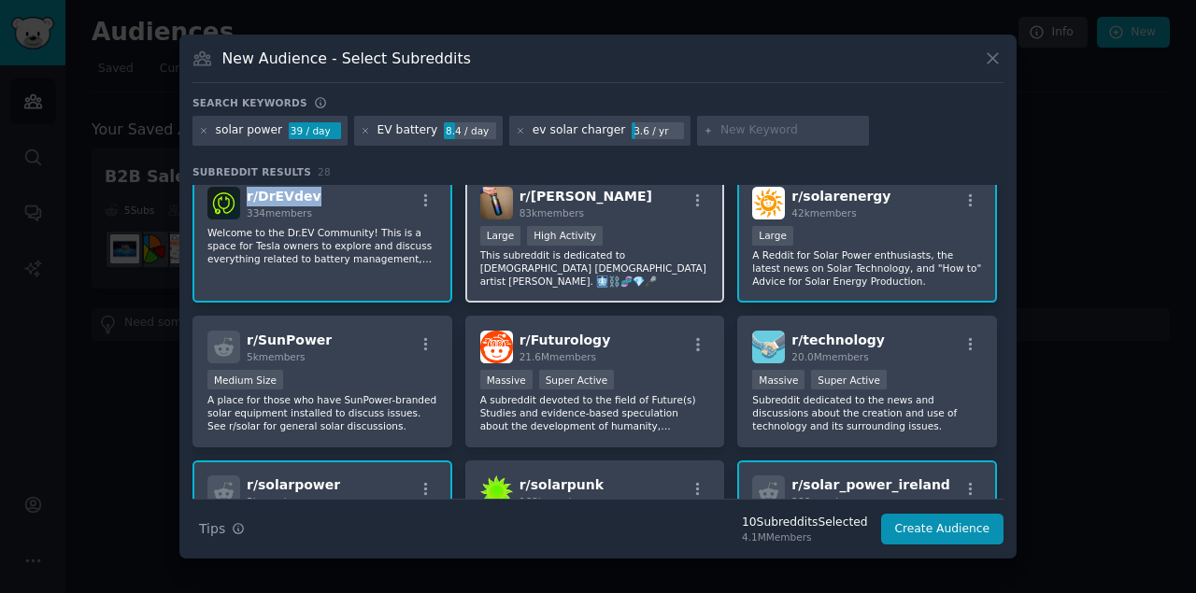
scroll to position [311, 0]
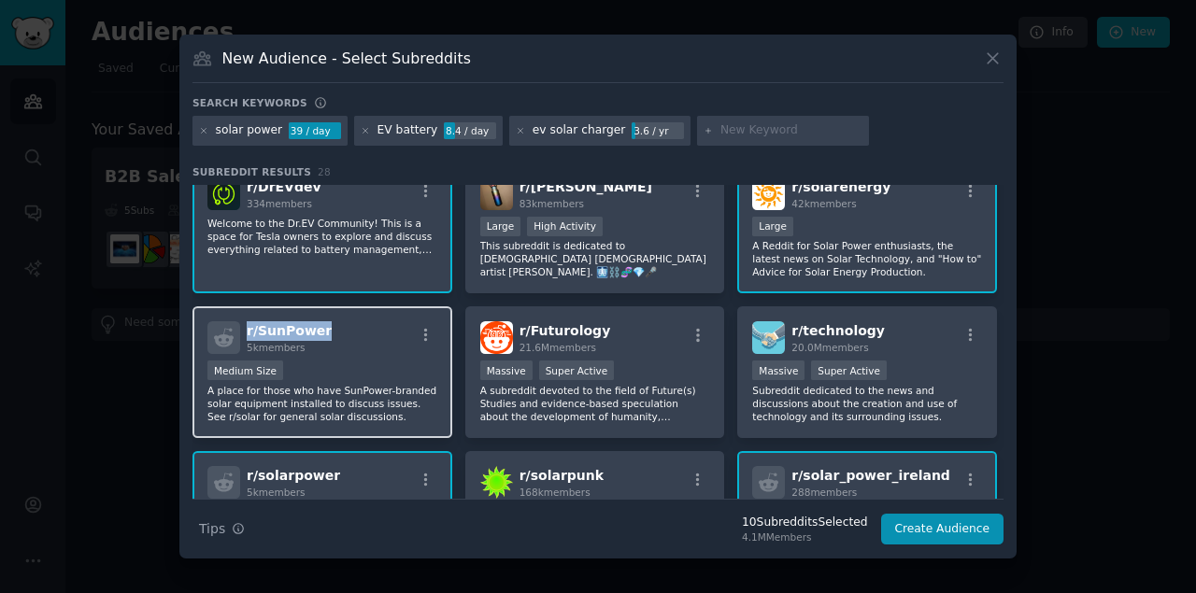
drag, startPoint x: 329, startPoint y: 327, endPoint x: 242, endPoint y: 323, distance: 87.0
click at [242, 323] on div "r/ SunPower 5k members" at bounding box center [322, 337] width 230 height 33
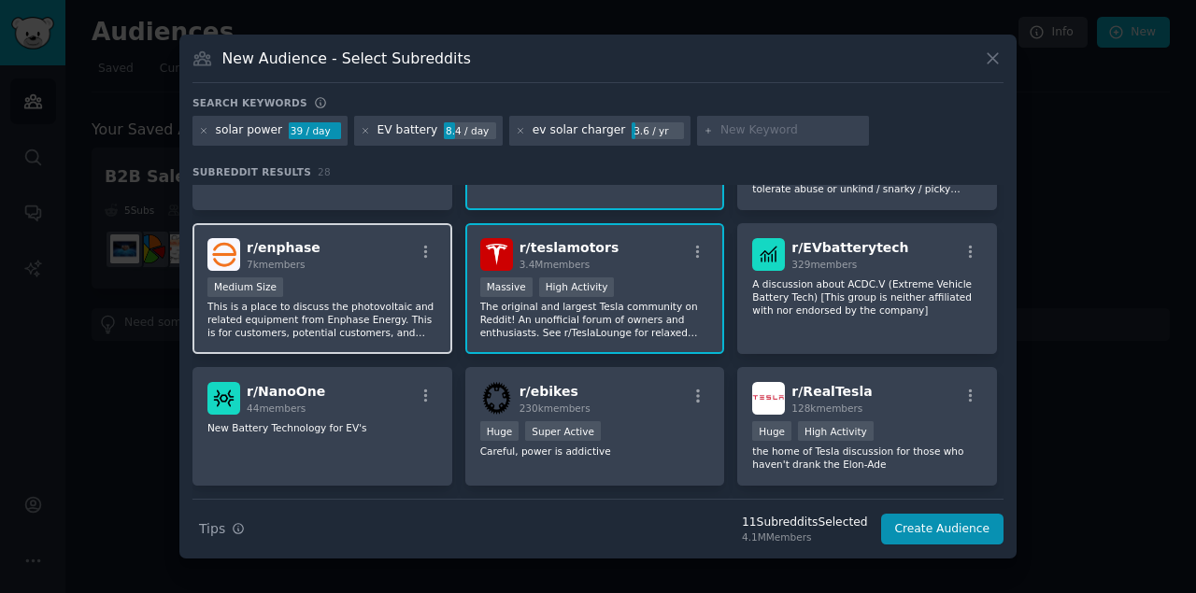
scroll to position [706, 0]
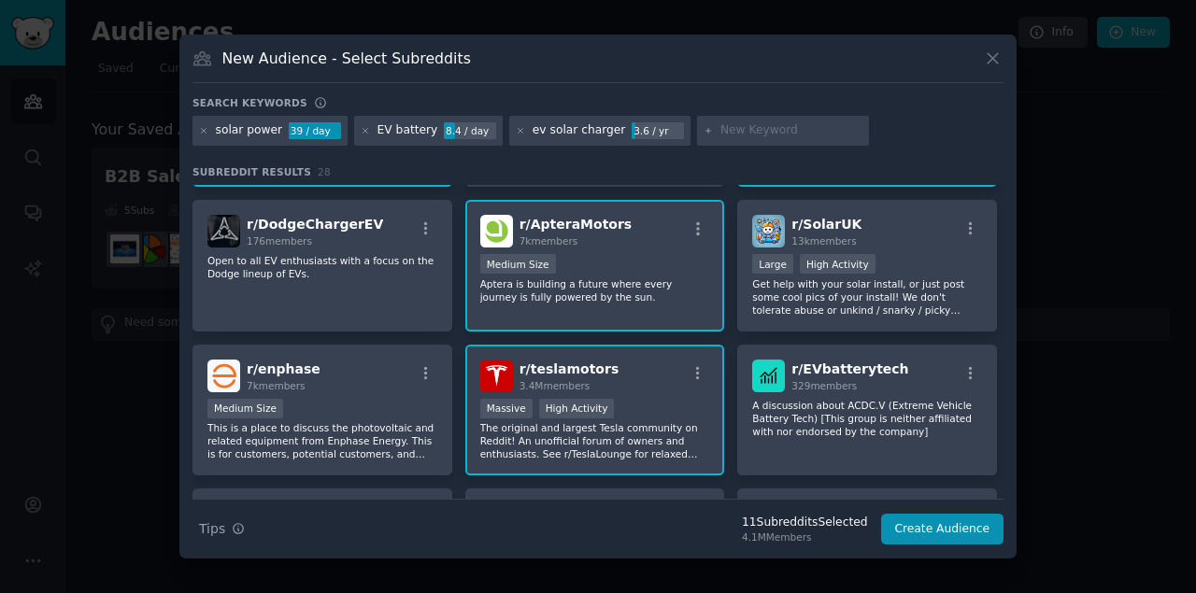
click at [697, 128] on div at bounding box center [783, 131] width 172 height 30
click at [720, 125] on input "text" at bounding box center [791, 130] width 142 height 17
paste input "Plug-in hybrid"
click at [812, 136] on input "Plug-in hybrid" at bounding box center [791, 130] width 142 height 17
paste input "Electric Vehicle Supply Equipment"
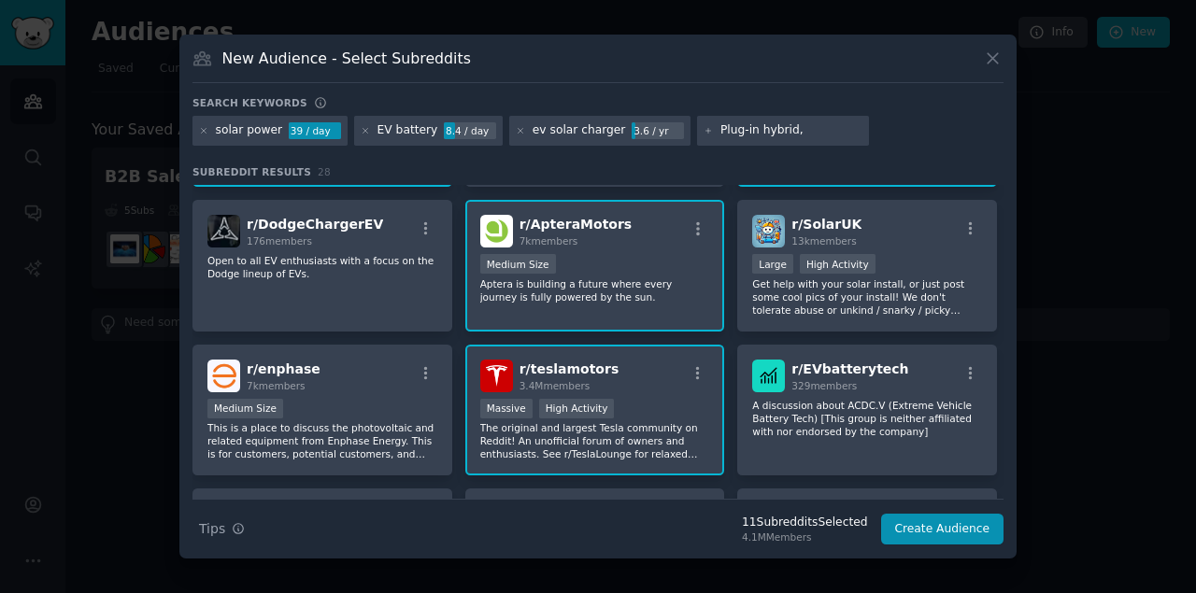
type input "Plug-in hybrid,Electric Vehicle Supply Equipment"
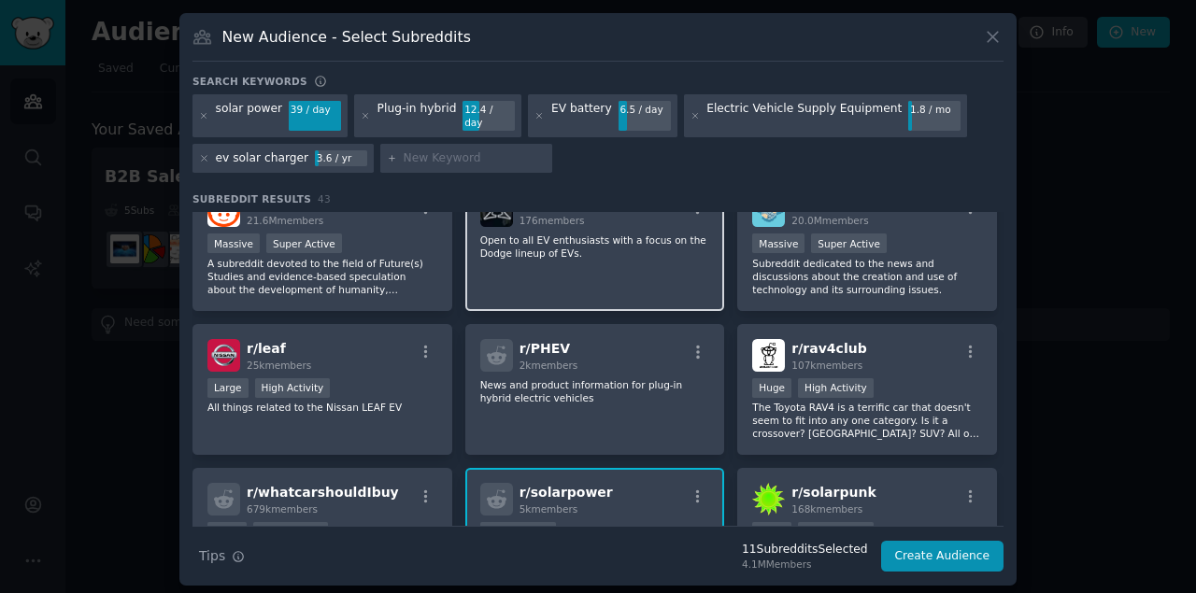
scroll to position [622, 0]
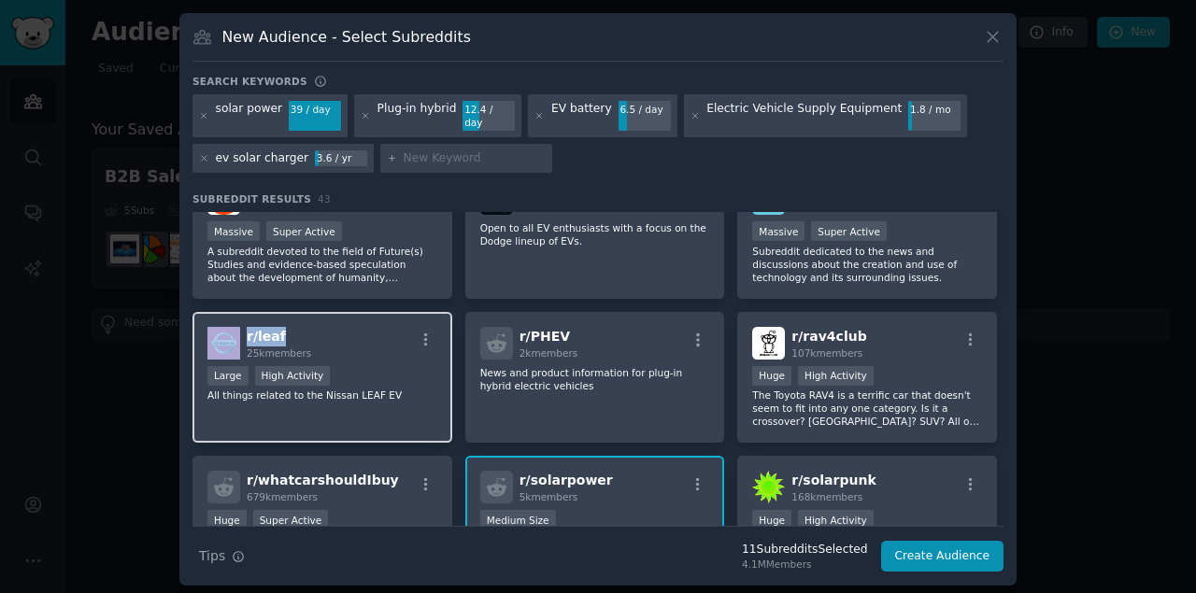
drag, startPoint x: 299, startPoint y: 321, endPoint x: 242, endPoint y: 320, distance: 57.0
click at [243, 327] on div "r/ leaf 25k members" at bounding box center [322, 343] width 230 height 33
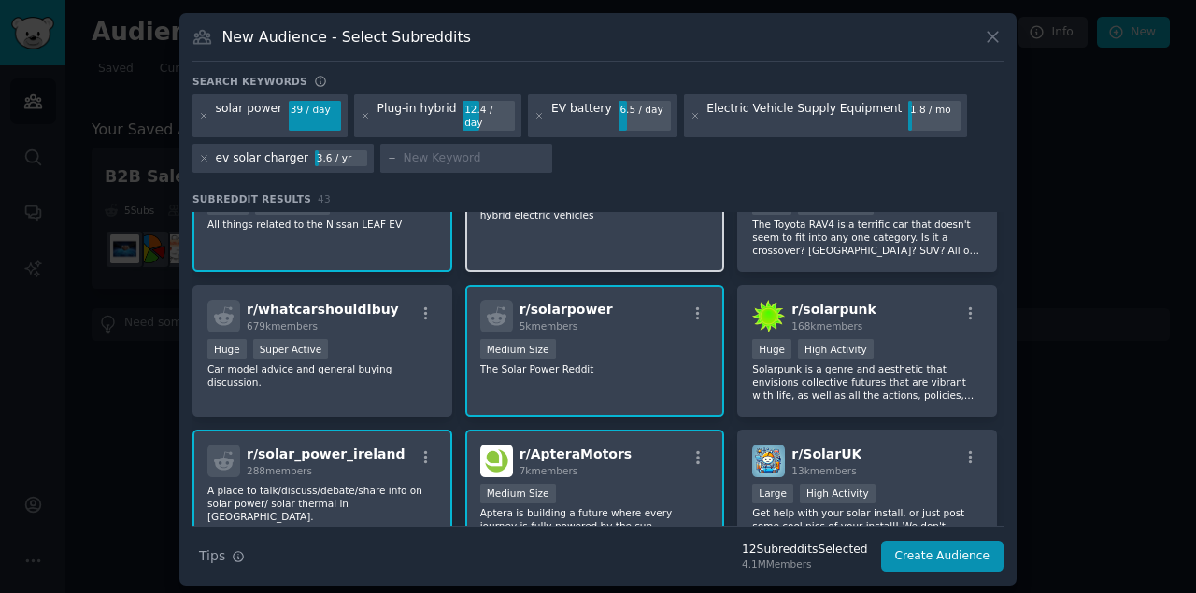
scroll to position [809, 0]
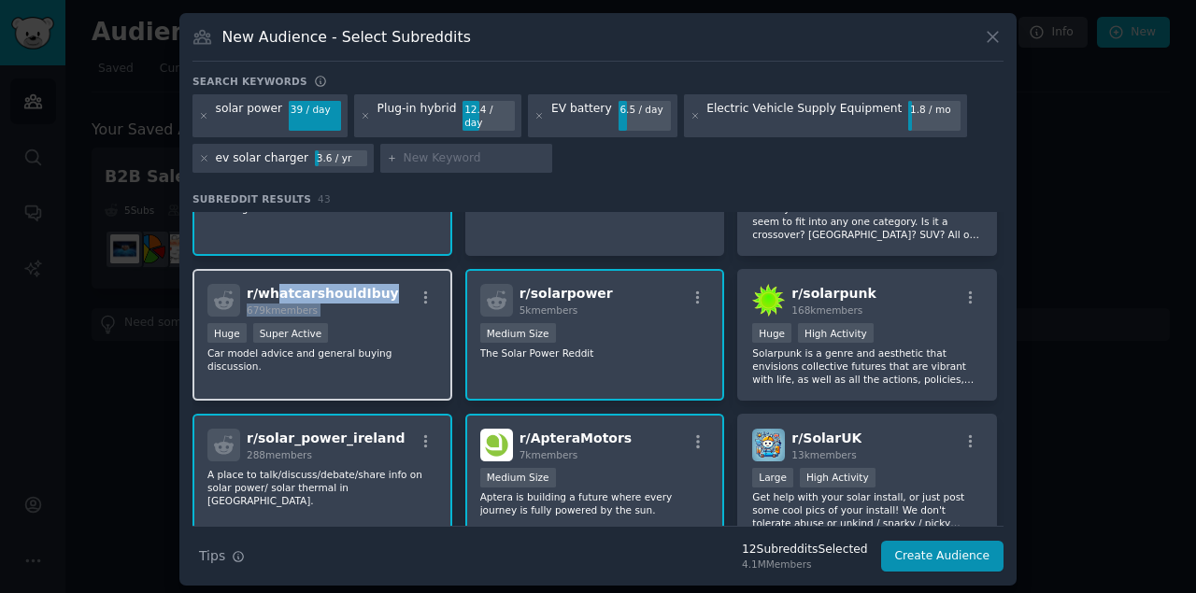
drag, startPoint x: 392, startPoint y: 284, endPoint x: 271, endPoint y: 278, distance: 121.6
click at [271, 284] on div "r/ whatcarshouldIbuy 679k members" at bounding box center [322, 300] width 230 height 33
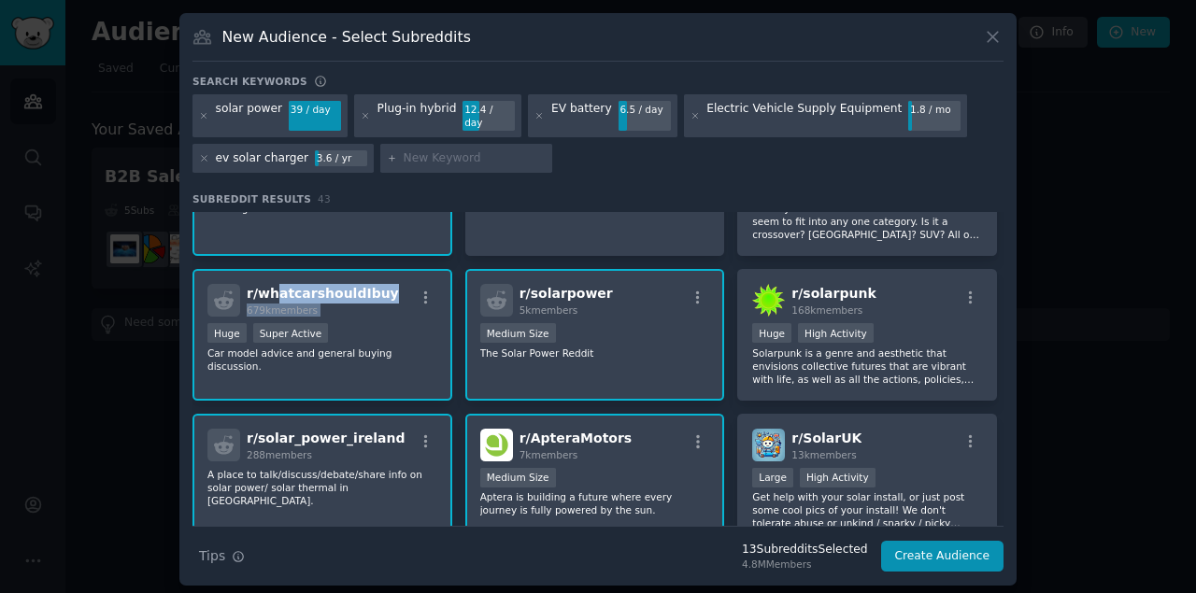
click at [374, 284] on div "r/ whatcarshouldIbuy 679k members" at bounding box center [322, 300] width 230 height 33
drag, startPoint x: 270, startPoint y: 284, endPoint x: 372, endPoint y: 277, distance: 102.1
click at [372, 284] on div "r/ whatcarshouldIbuy 679k members" at bounding box center [322, 300] width 230 height 33
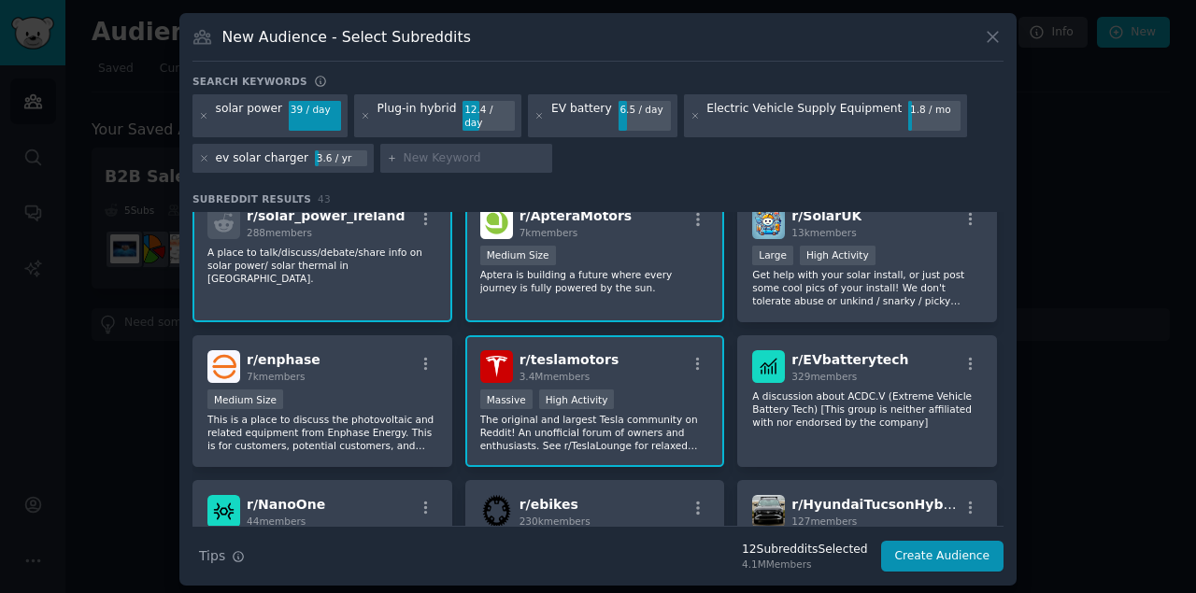
scroll to position [1059, 0]
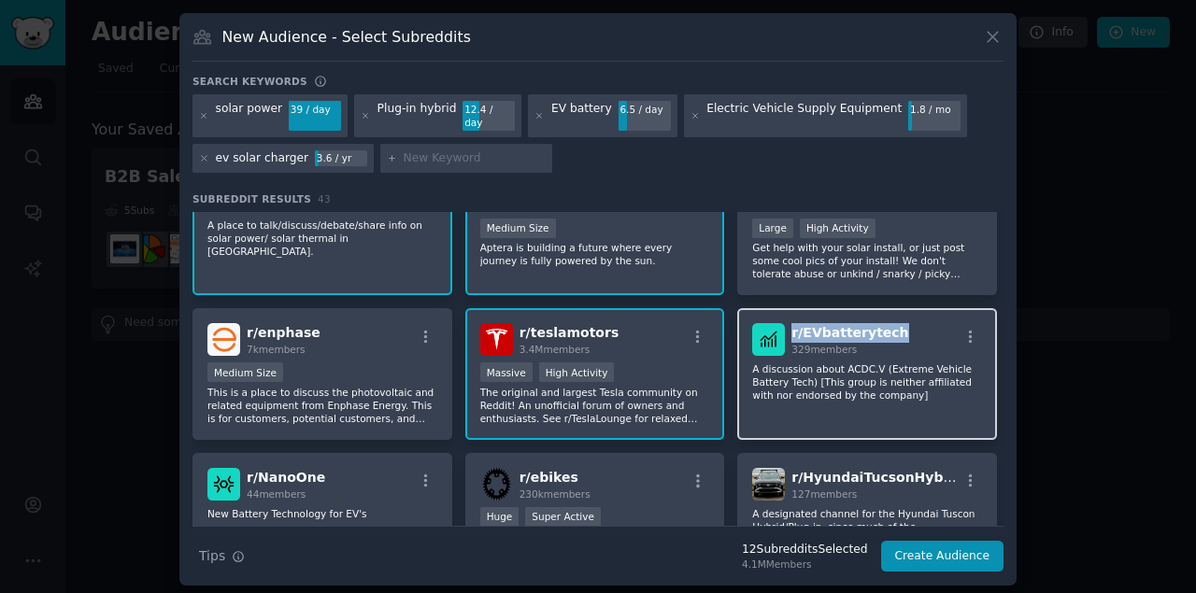
drag, startPoint x: 913, startPoint y: 313, endPoint x: 790, endPoint y: 314, distance: 123.4
click at [790, 323] on div "r/ EVbatterytech 329 members" at bounding box center [867, 339] width 230 height 33
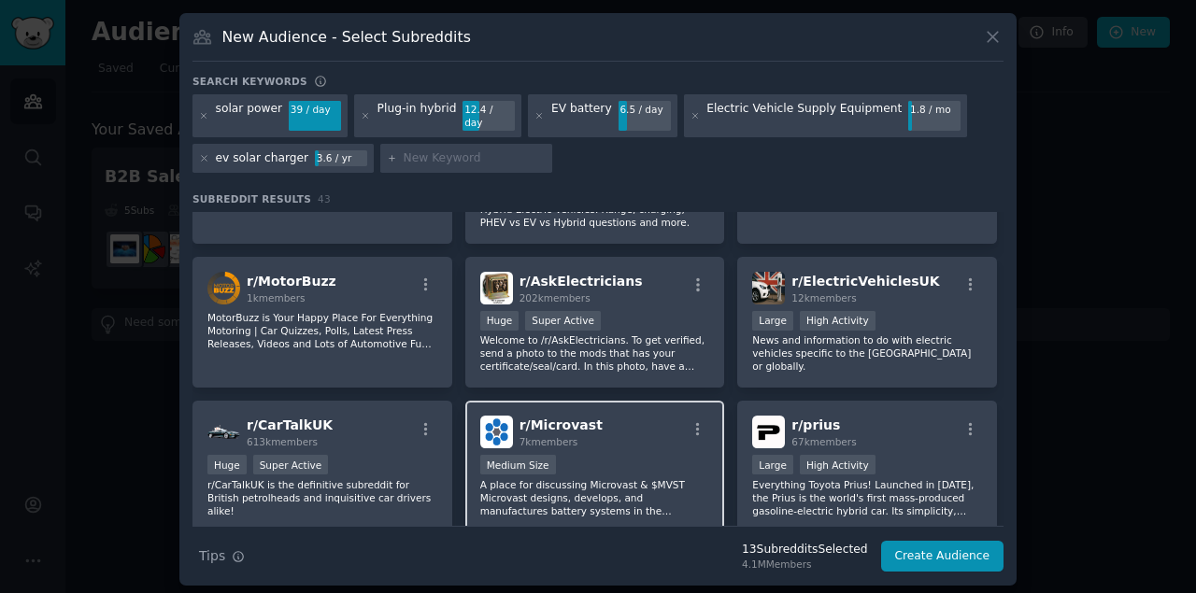
scroll to position [1671, 0]
